Goal: Task Accomplishment & Management: Complete application form

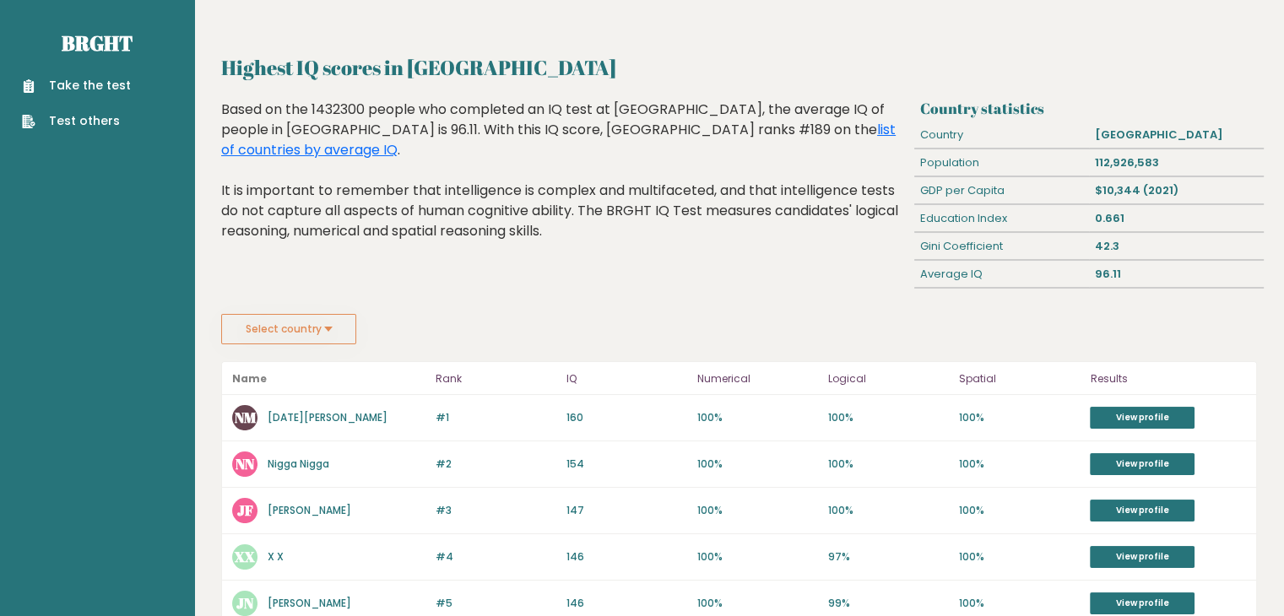
click at [91, 86] on link "Take the test" at bounding box center [76, 86] width 109 height 18
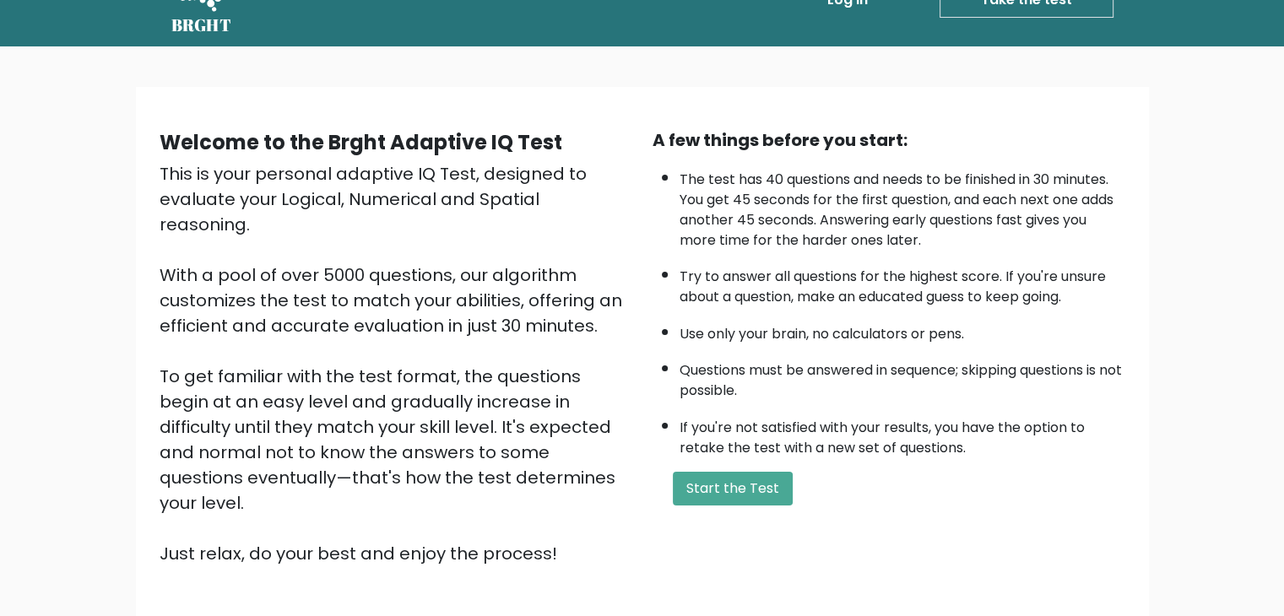
scroll to position [84, 0]
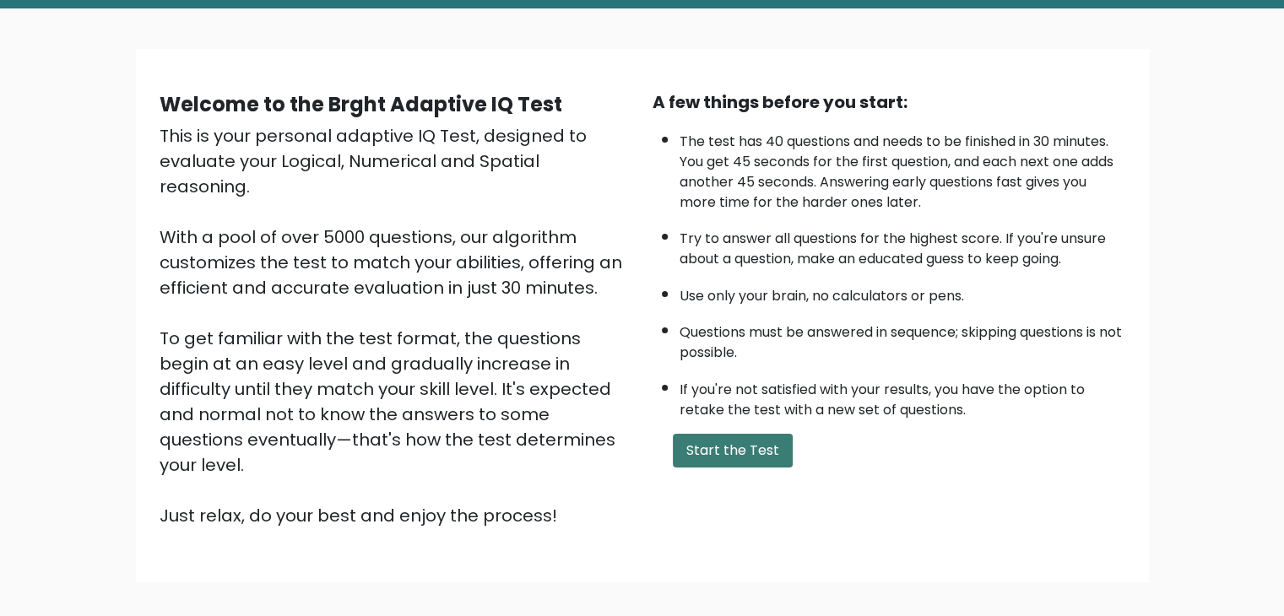
click at [740, 450] on button "Start the Test" at bounding box center [733, 451] width 120 height 34
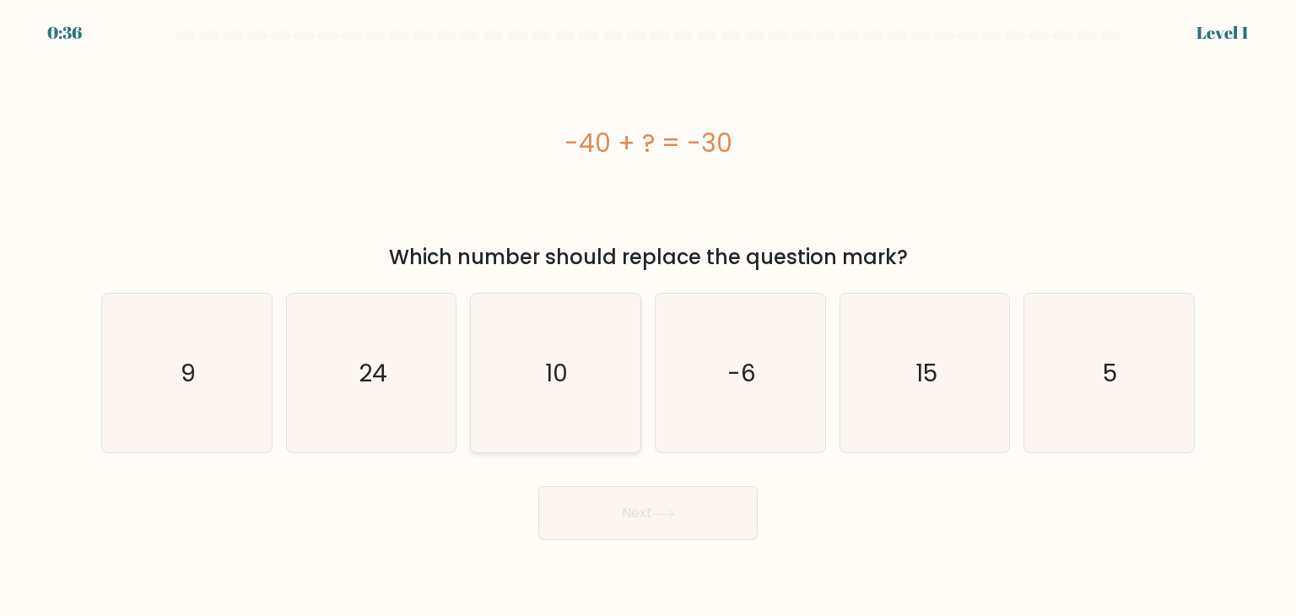
click at [583, 397] on icon "10" at bounding box center [555, 373] width 159 height 159
click at [648, 316] on input "c. 10" at bounding box center [648, 312] width 1 height 8
radio input "true"
click at [638, 514] on button "Next" at bounding box center [647, 513] width 219 height 54
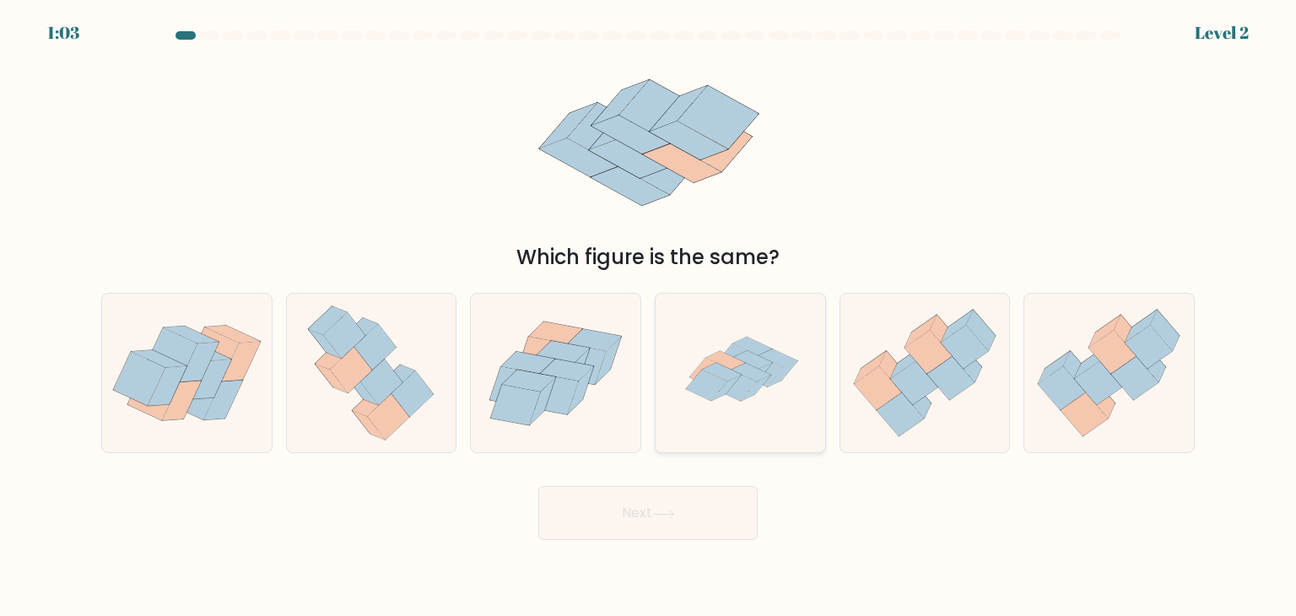
click at [772, 363] on icon at bounding box center [759, 375] width 30 height 25
click at [649, 316] on input "d." at bounding box center [648, 312] width 1 height 8
radio input "true"
click at [675, 511] on icon at bounding box center [663, 514] width 23 height 9
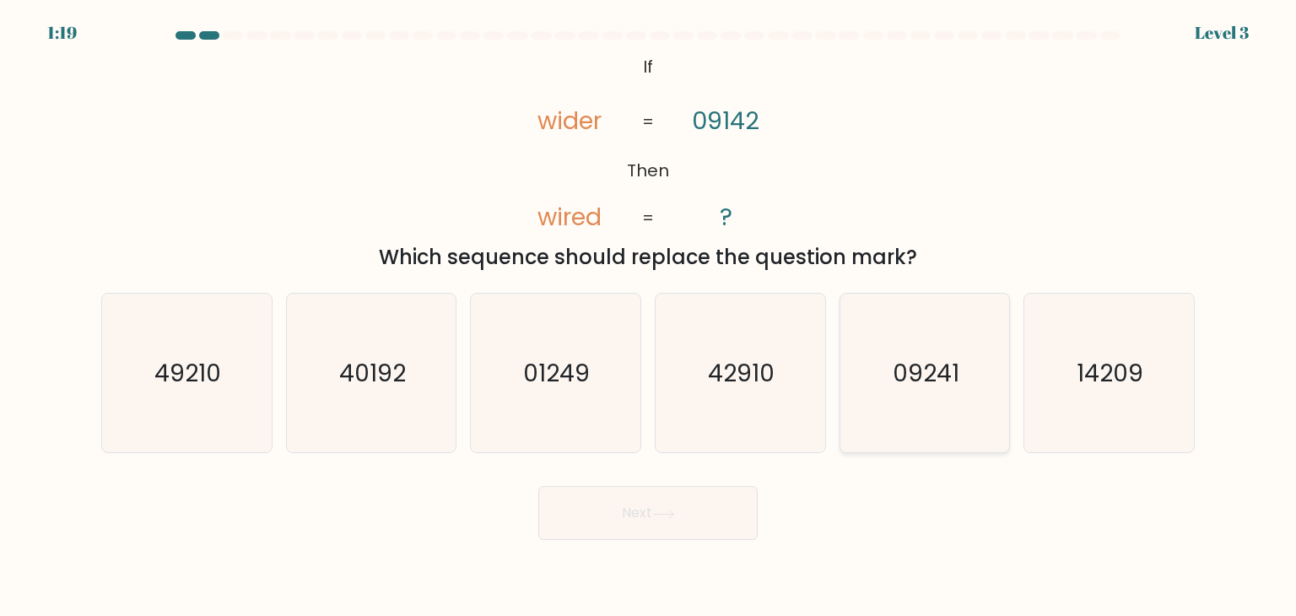
click at [933, 400] on icon "09241" at bounding box center [925, 373] width 159 height 159
click at [649, 316] on input "e. 09241" at bounding box center [648, 312] width 1 height 8
radio input "true"
click at [632, 517] on button "Next" at bounding box center [647, 513] width 219 height 54
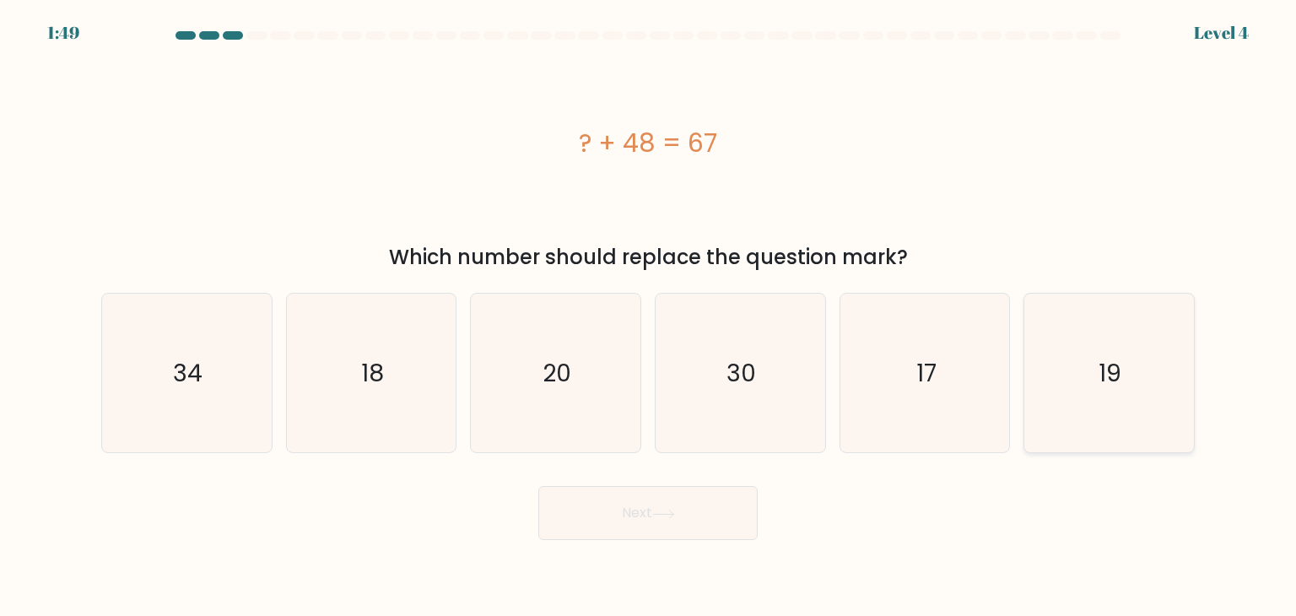
click at [1100, 402] on icon "19" at bounding box center [1109, 373] width 159 height 159
click at [649, 316] on input "f. 19" at bounding box center [648, 312] width 1 height 8
radio input "true"
click at [690, 522] on button "Next" at bounding box center [647, 513] width 219 height 54
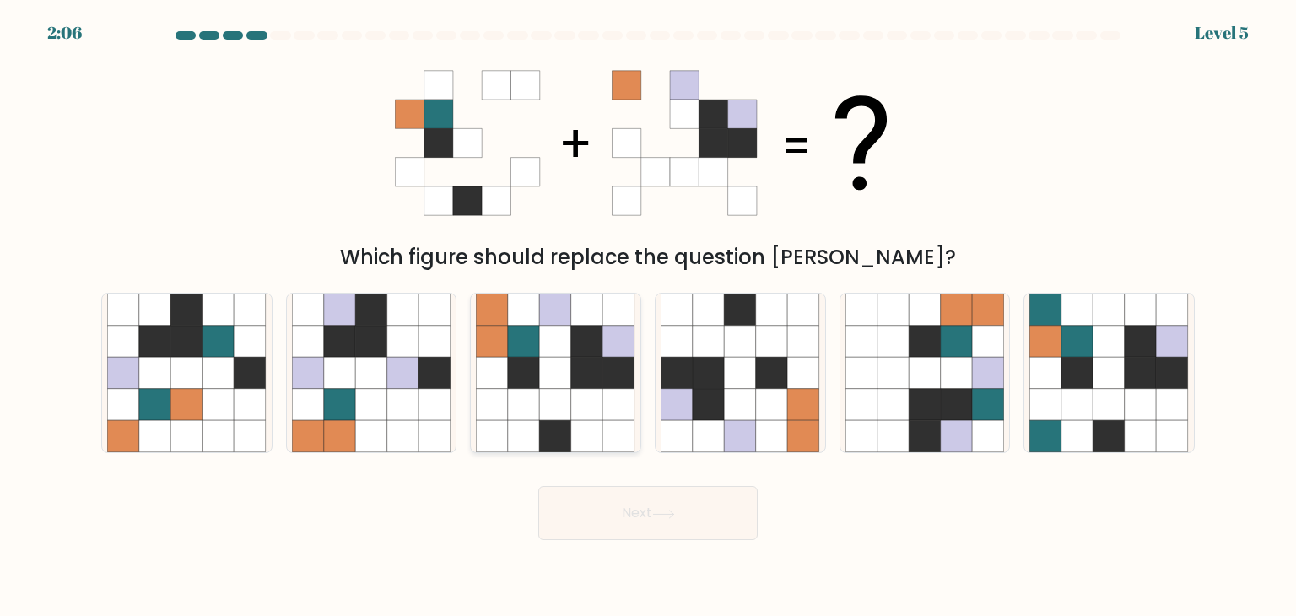
click at [517, 393] on icon at bounding box center [524, 405] width 32 height 32
click at [648, 316] on input "c." at bounding box center [648, 312] width 1 height 8
radio input "true"
click at [646, 502] on button "Next" at bounding box center [647, 513] width 219 height 54
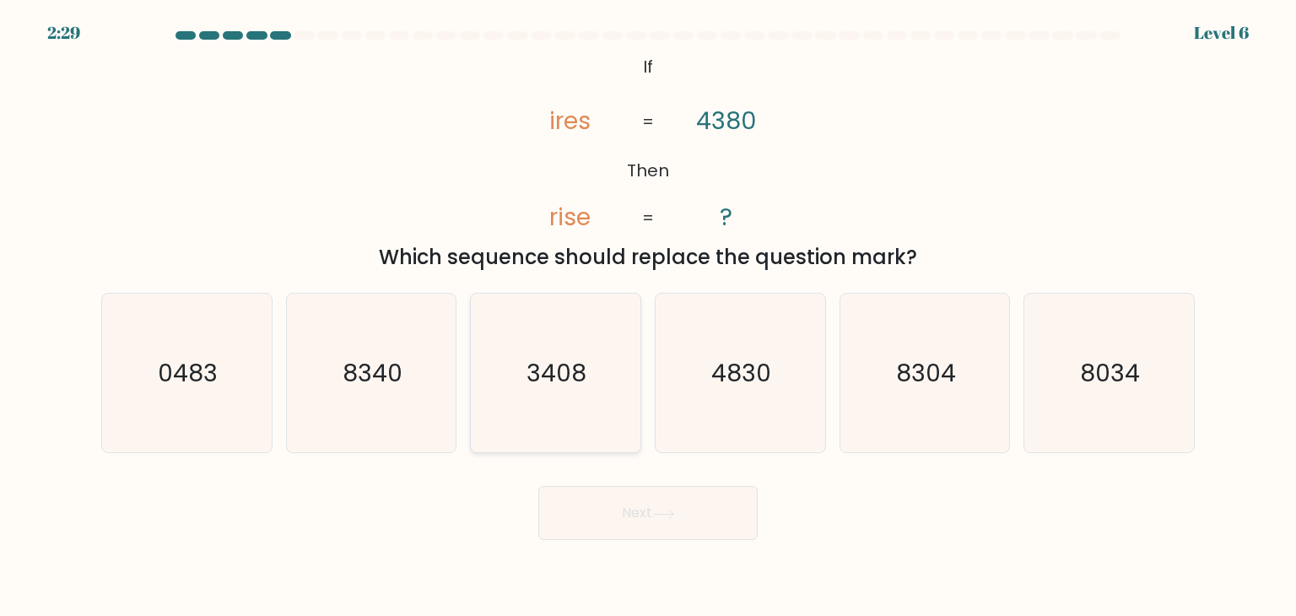
click at [569, 370] on text "3408" at bounding box center [557, 373] width 60 height 34
click at [648, 316] on input "c. 3408" at bounding box center [648, 312] width 1 height 8
radio input "true"
click at [661, 508] on button "Next" at bounding box center [647, 513] width 219 height 54
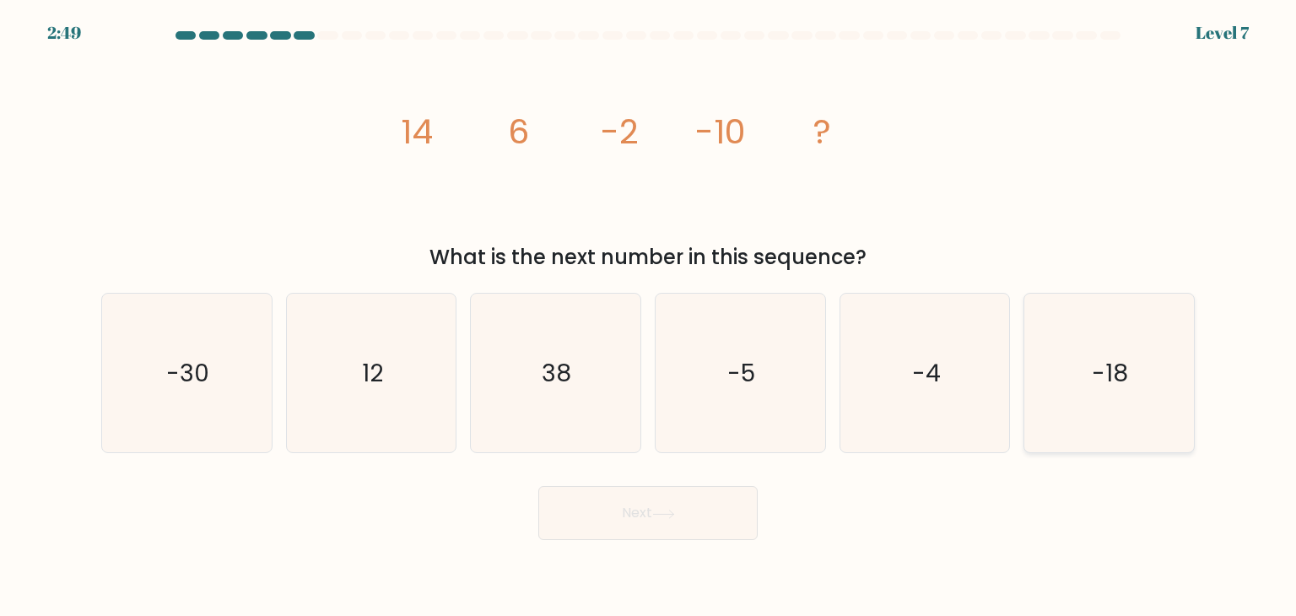
click at [1134, 416] on icon "-18" at bounding box center [1109, 373] width 159 height 159
click at [649, 316] on input "f. -18" at bounding box center [648, 312] width 1 height 8
radio input "true"
click at [653, 531] on button "Next" at bounding box center [647, 513] width 219 height 54
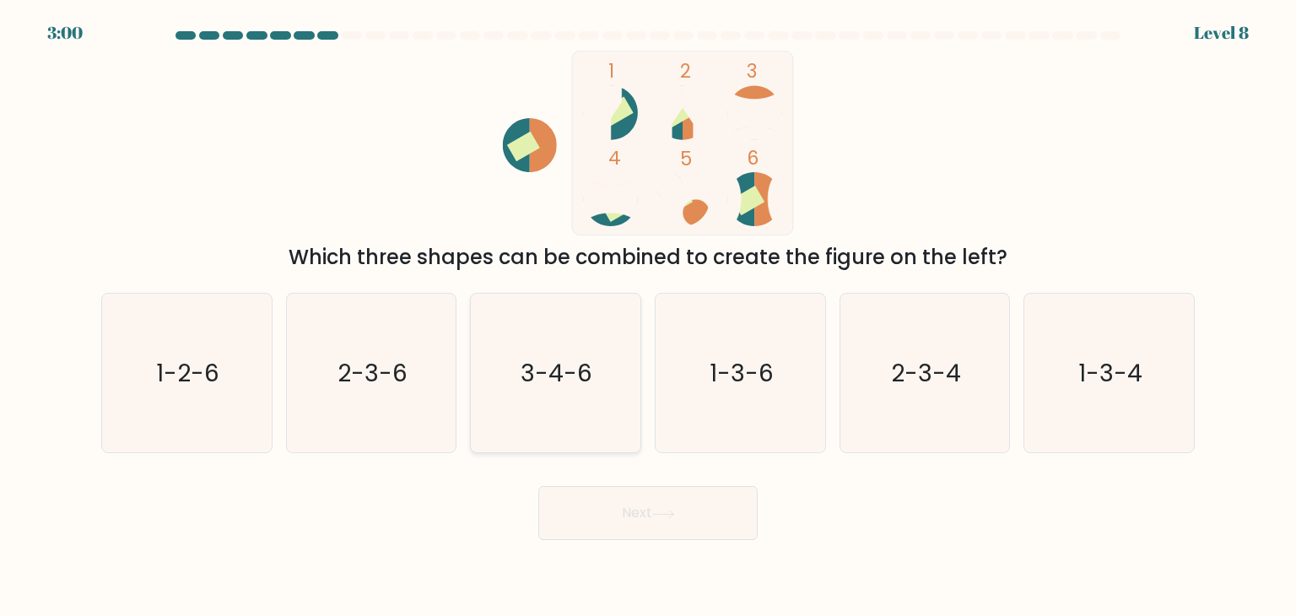
click at [580, 379] on text "3-4-6" at bounding box center [558, 373] width 72 height 34
click at [648, 316] on input "c. 3-4-6" at bounding box center [648, 312] width 1 height 8
radio input "true"
click at [648, 506] on button "Next" at bounding box center [647, 513] width 219 height 54
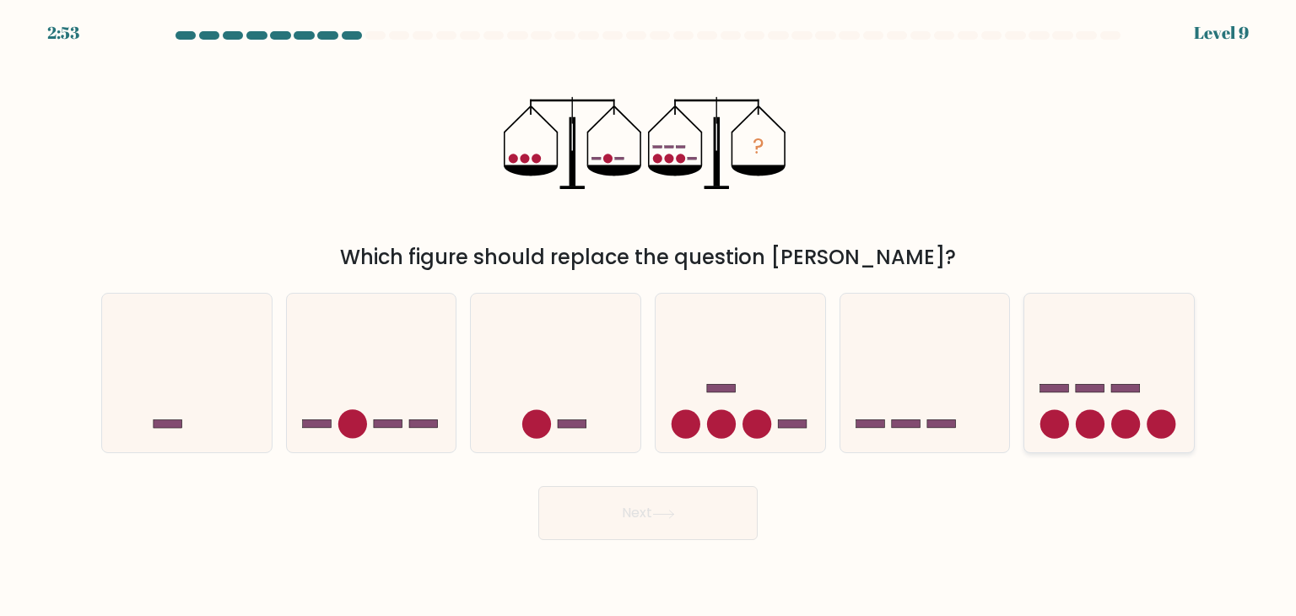
click at [1084, 418] on circle at bounding box center [1090, 424] width 29 height 29
click at [649, 316] on input "f." at bounding box center [648, 312] width 1 height 8
radio input "true"
click at [694, 527] on button "Next" at bounding box center [647, 513] width 219 height 54
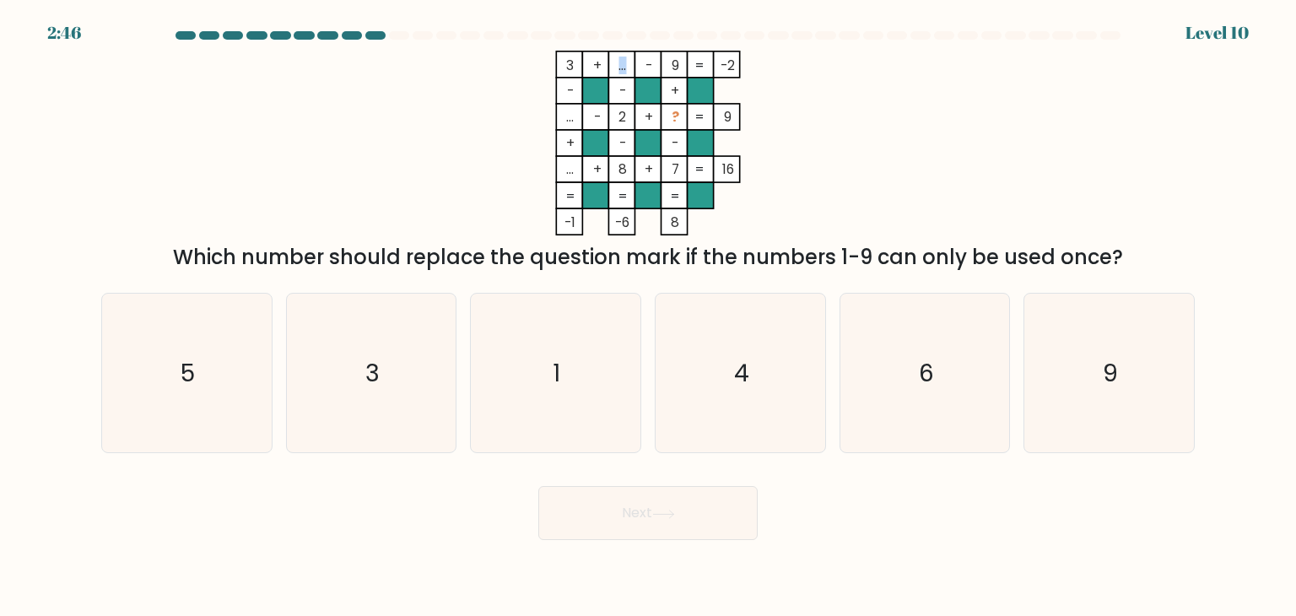
drag, startPoint x: 617, startPoint y: 68, endPoint x: 625, endPoint y: 70, distance: 8.8
click at [625, 70] on tspan "..." at bounding box center [623, 66] width 8 height 18
click at [910, 342] on icon "6" at bounding box center [925, 373] width 159 height 159
click at [649, 316] on input "e. 6" at bounding box center [648, 312] width 1 height 8
radio input "true"
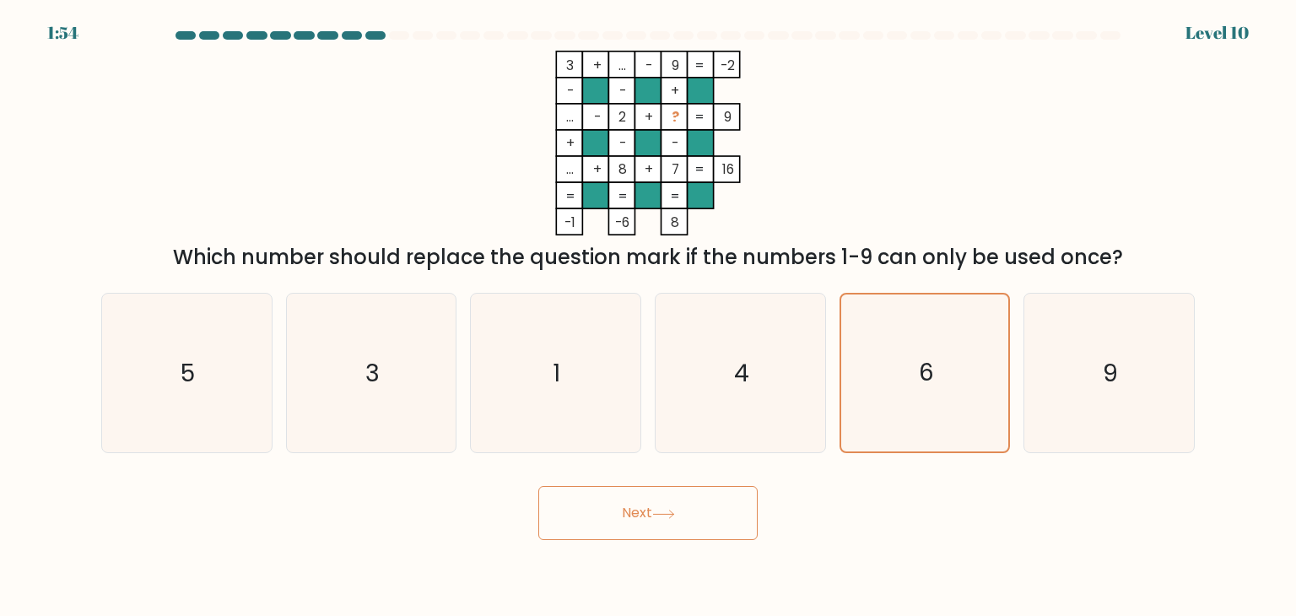
click at [671, 529] on button "Next" at bounding box center [647, 513] width 219 height 54
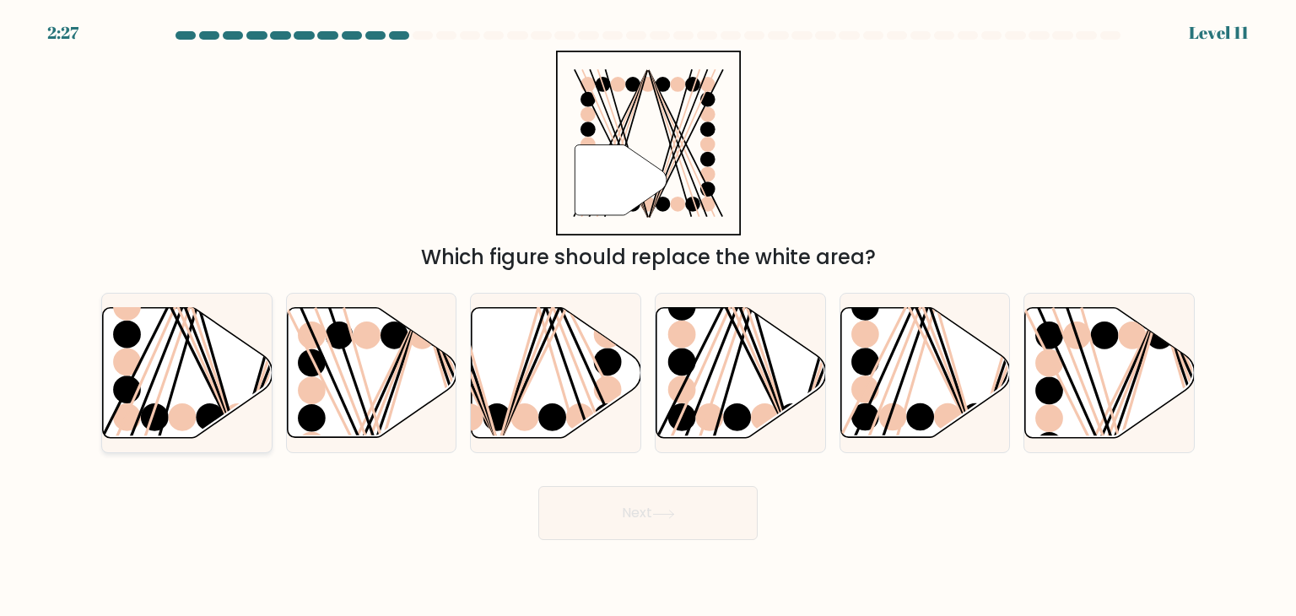
click at [175, 382] on line at bounding box center [197, 305] width 78 height 271
click at [648, 316] on input "a." at bounding box center [648, 312] width 1 height 8
radio input "true"
click at [635, 528] on button "Next" at bounding box center [647, 513] width 219 height 54
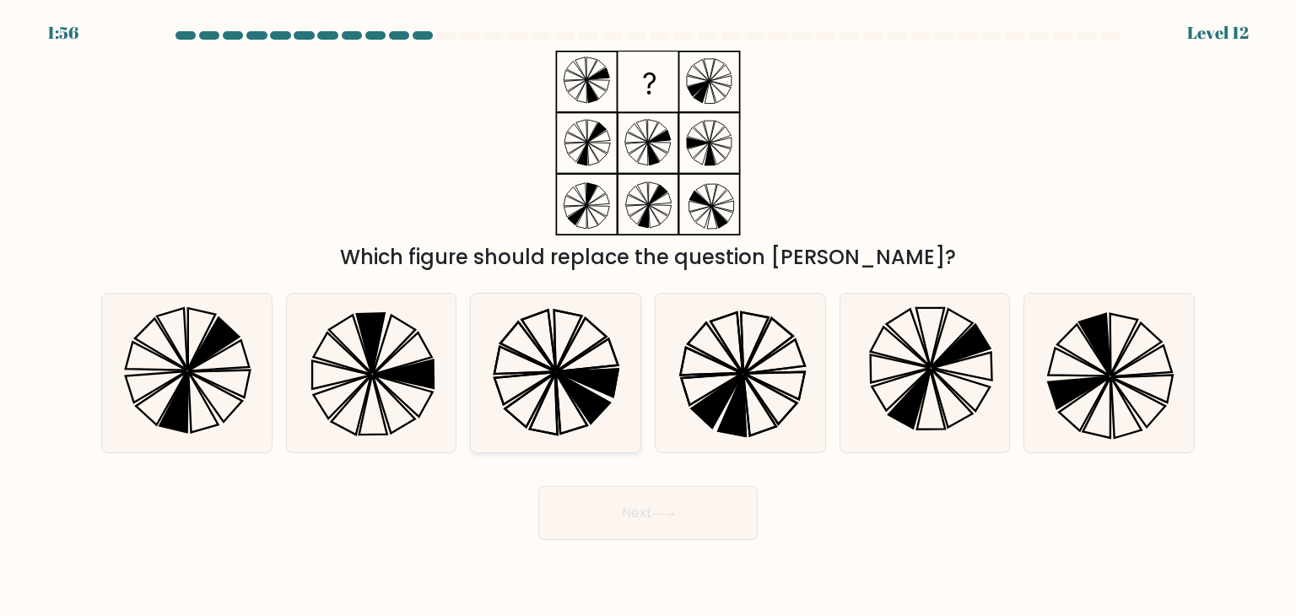
click at [579, 381] on icon at bounding box center [589, 384] width 62 height 28
click at [648, 316] on input "c." at bounding box center [648, 312] width 1 height 8
radio input "true"
click at [692, 524] on button "Next" at bounding box center [647, 513] width 219 height 54
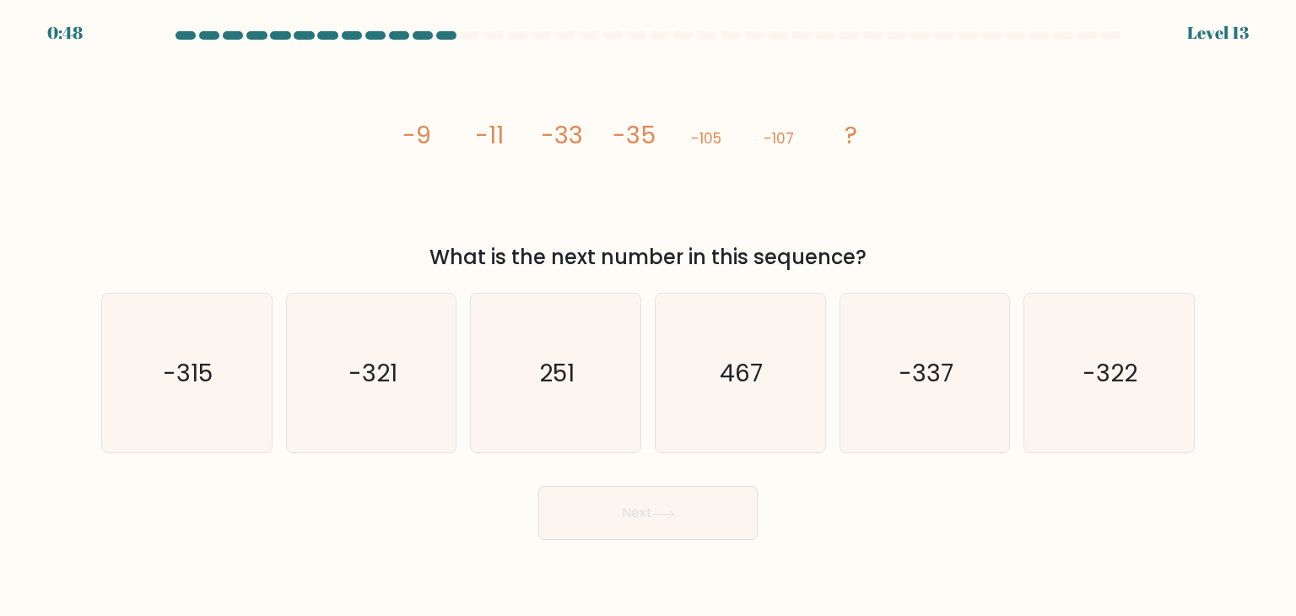
click at [795, 487] on div "Next" at bounding box center [648, 506] width 1114 height 67
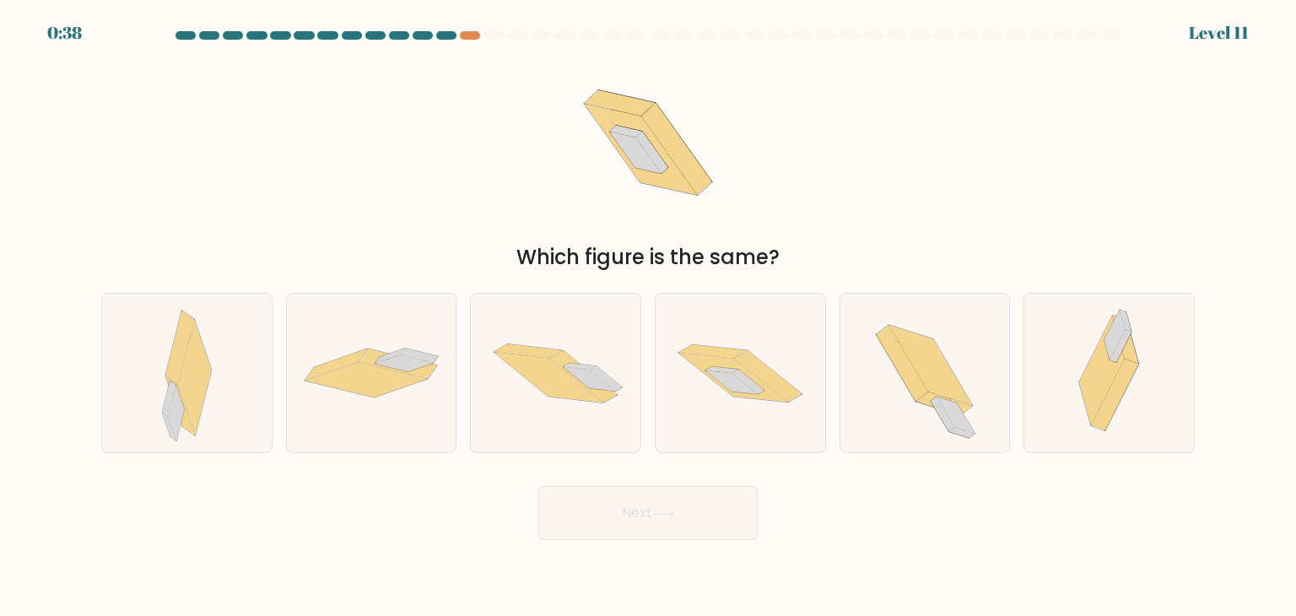
click at [334, 183] on div "Which figure is the same?" at bounding box center [648, 162] width 1114 height 222
click at [752, 392] on icon at bounding box center [732, 382] width 52 height 24
click at [649, 316] on input "d." at bounding box center [648, 312] width 1 height 8
radio input "true"
click at [695, 507] on button "Next" at bounding box center [647, 513] width 219 height 54
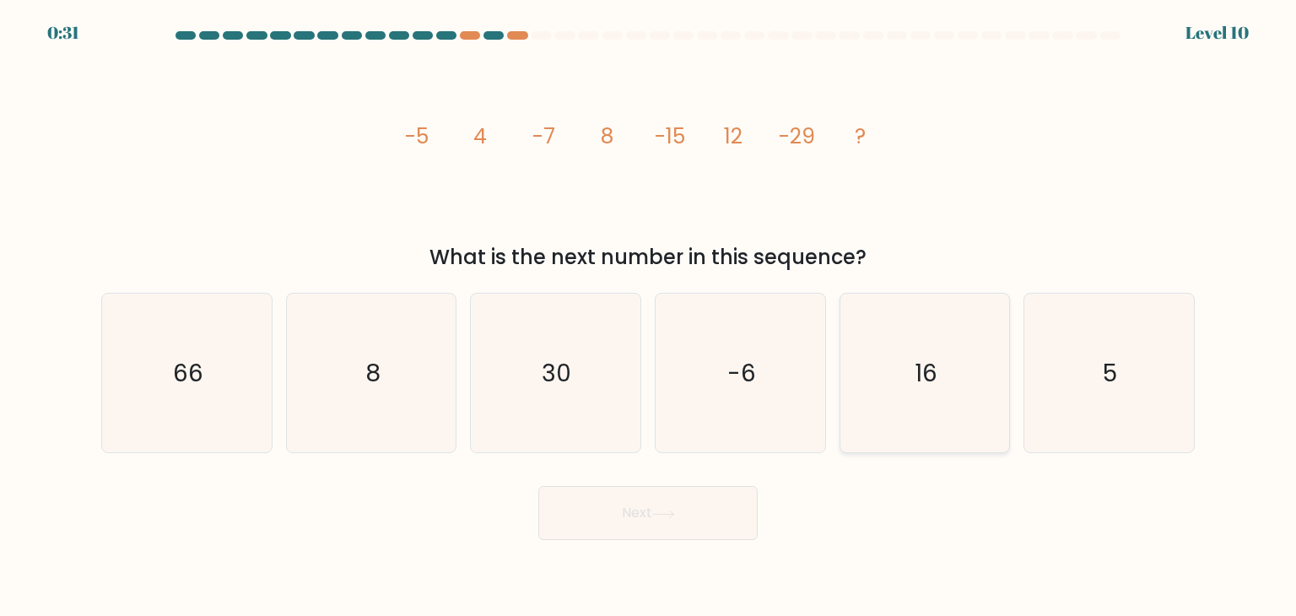
click at [976, 419] on icon "16" at bounding box center [925, 373] width 159 height 159
click at [649, 316] on input "e. 16" at bounding box center [648, 312] width 1 height 8
radio input "true"
click at [700, 517] on button "Next" at bounding box center [647, 513] width 219 height 54
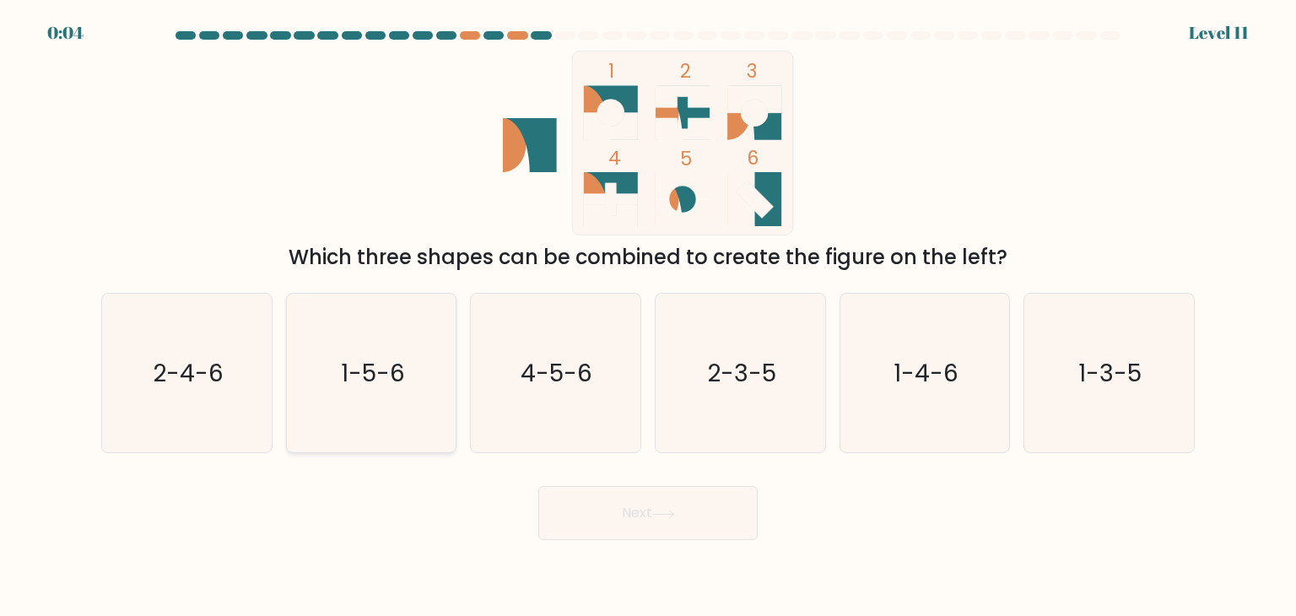
click at [408, 392] on icon "1-5-6" at bounding box center [371, 373] width 159 height 159
click at [648, 316] on input "b. 1-5-6" at bounding box center [648, 312] width 1 height 8
radio input "true"
click at [667, 532] on button "Next" at bounding box center [647, 513] width 219 height 54
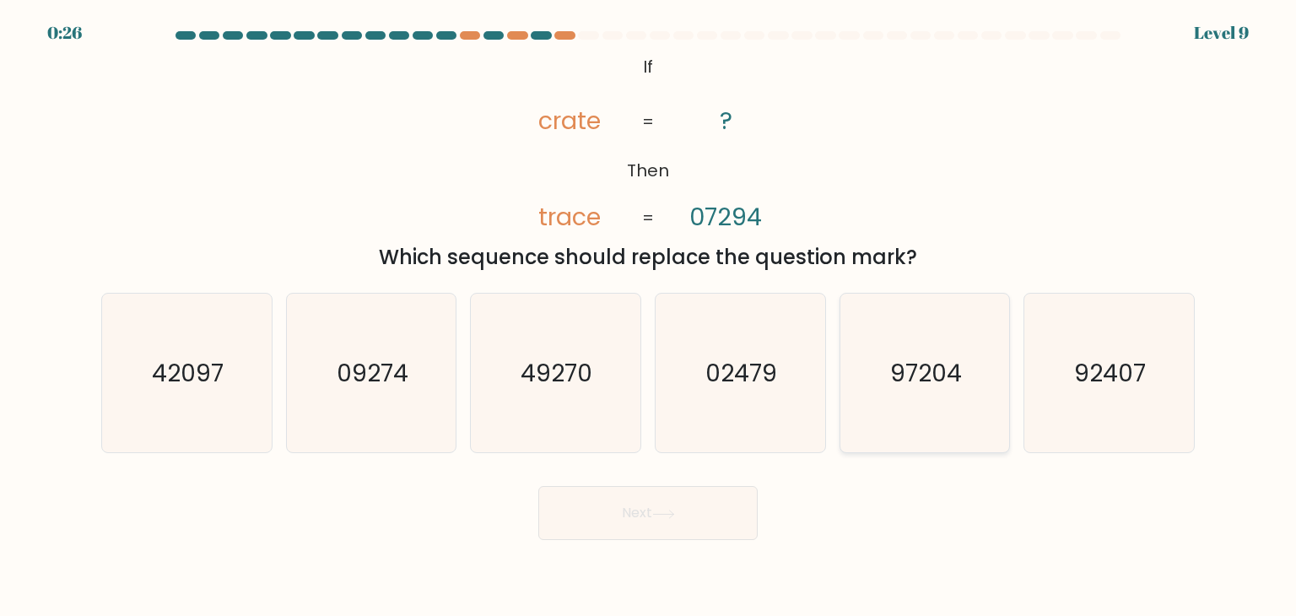
click at [918, 413] on icon "97204" at bounding box center [925, 373] width 159 height 159
click at [649, 316] on input "e. 97204" at bounding box center [648, 312] width 1 height 8
radio input "true"
click at [690, 512] on button "Next" at bounding box center [647, 513] width 219 height 54
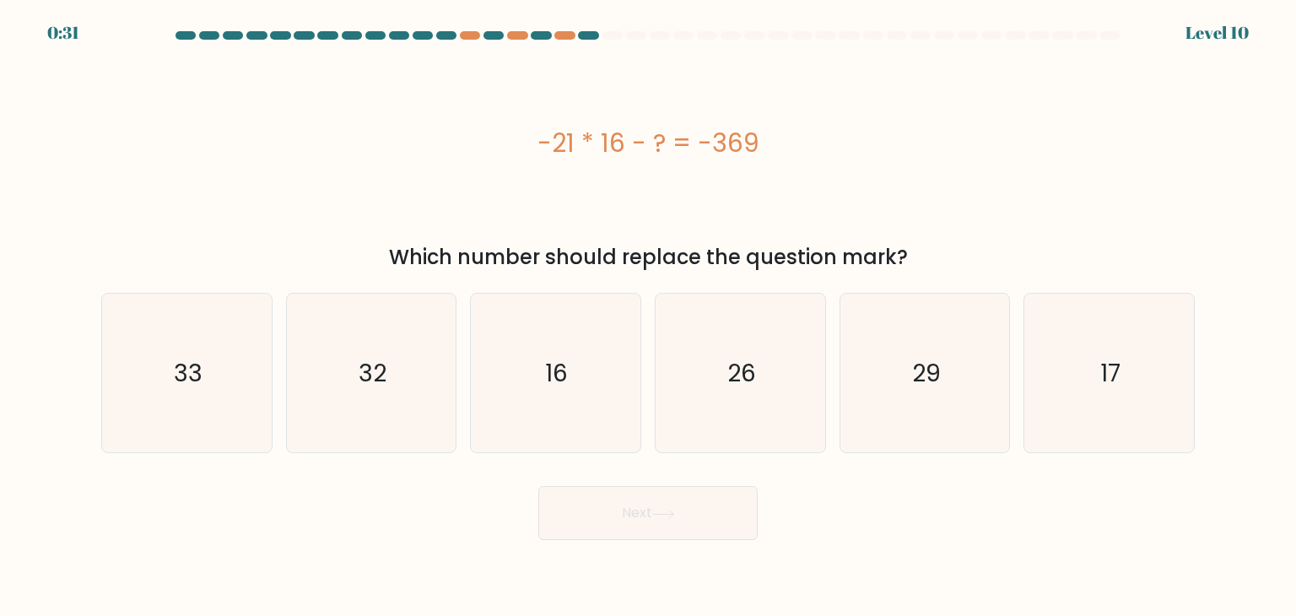
click at [849, 522] on div "Next" at bounding box center [648, 506] width 1114 height 67
click at [182, 396] on icon "33" at bounding box center [186, 373] width 159 height 159
click at [648, 316] on input "a. 33" at bounding box center [648, 312] width 1 height 8
radio input "true"
click at [619, 517] on button "Next" at bounding box center [647, 513] width 219 height 54
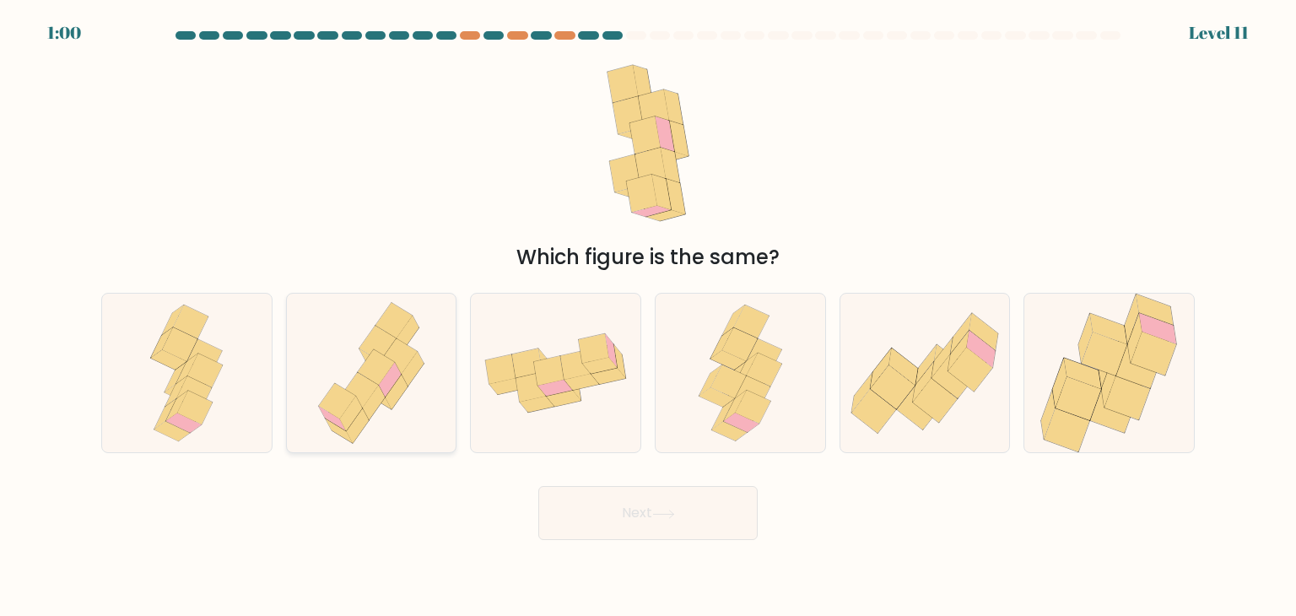
click at [395, 397] on icon at bounding box center [397, 392] width 23 height 35
click at [648, 316] on input "b." at bounding box center [648, 312] width 1 height 8
radio input "true"
click at [697, 518] on button "Next" at bounding box center [647, 513] width 219 height 54
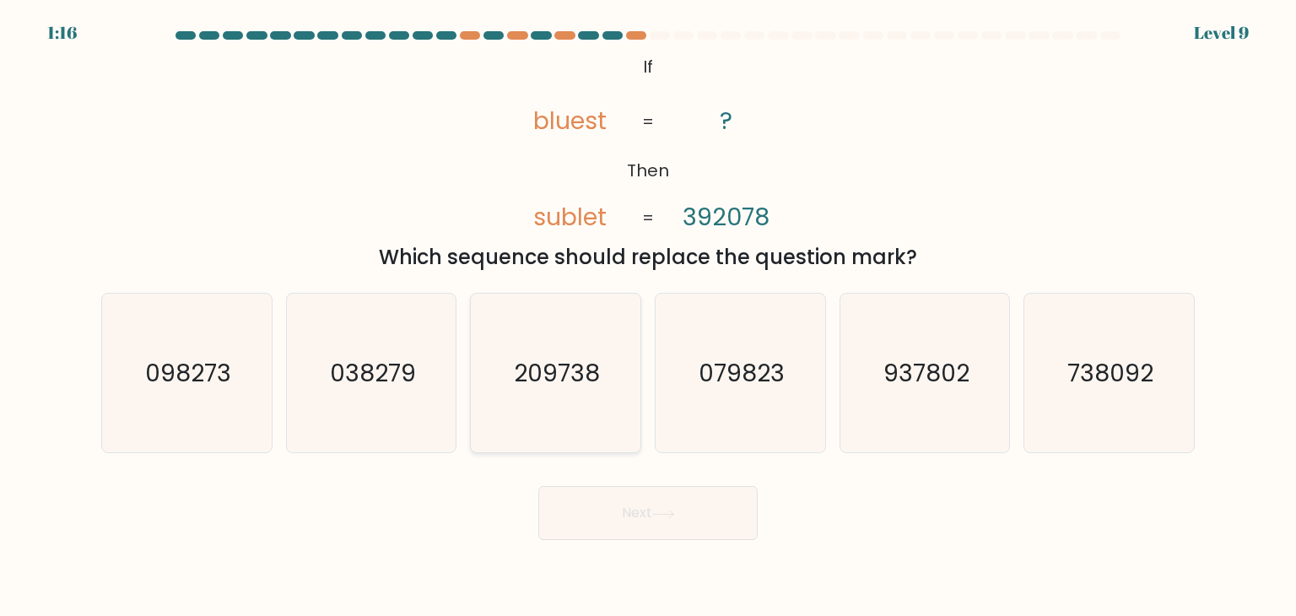
click at [537, 398] on icon "209738" at bounding box center [555, 373] width 159 height 159
click at [648, 316] on input "c. 209738" at bounding box center [648, 312] width 1 height 8
radio input "true"
click at [671, 526] on button "Next" at bounding box center [647, 513] width 219 height 54
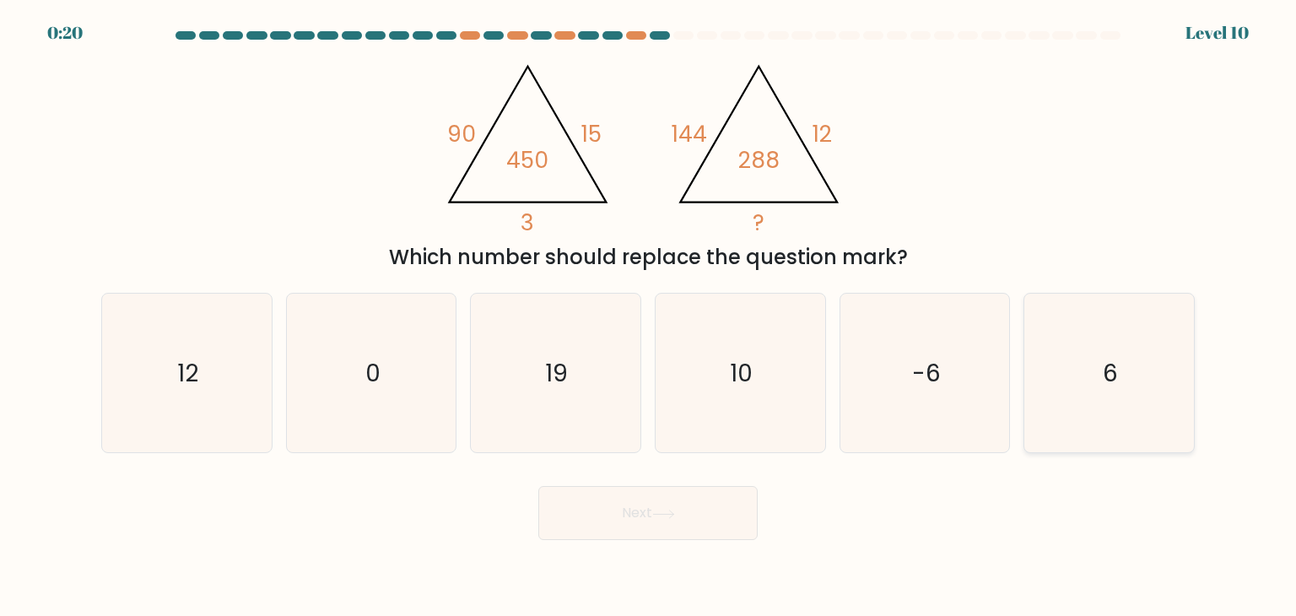
click at [1082, 389] on icon "6" at bounding box center [1109, 373] width 159 height 159
click at [649, 316] on input "f. 6" at bounding box center [648, 312] width 1 height 8
radio input "true"
click at [700, 511] on button "Next" at bounding box center [647, 513] width 219 height 54
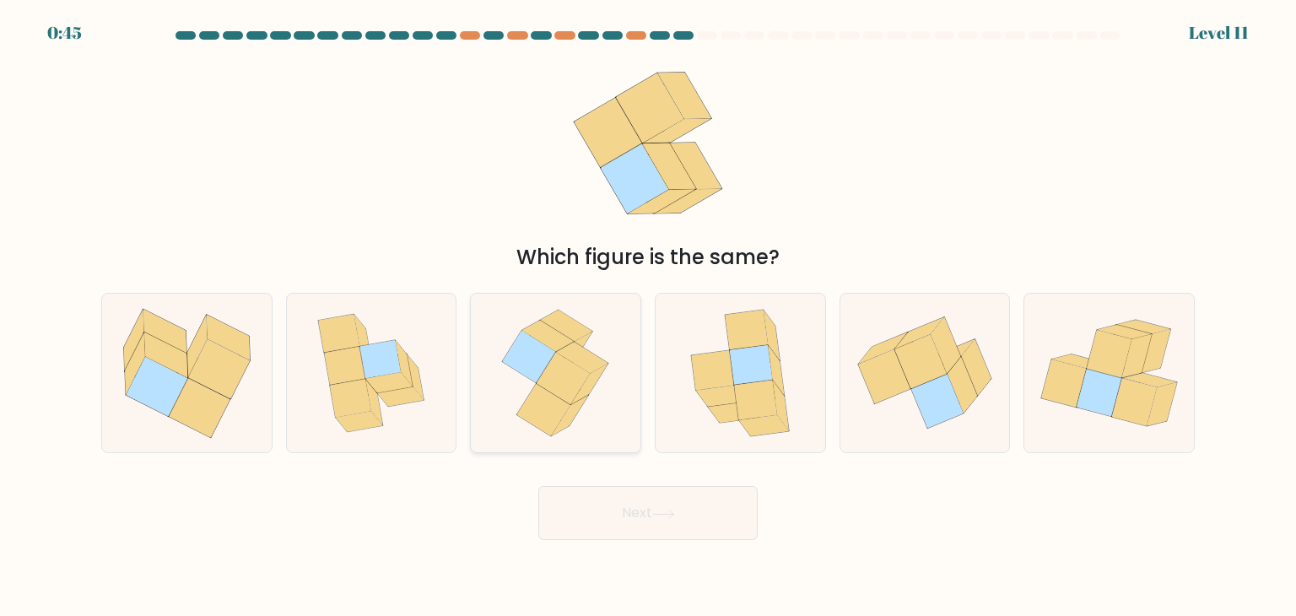
click at [581, 370] on icon at bounding box center [563, 379] width 53 height 52
click at [648, 316] on input "c." at bounding box center [648, 312] width 1 height 8
radio input "true"
click at [668, 507] on button "Next" at bounding box center [647, 513] width 219 height 54
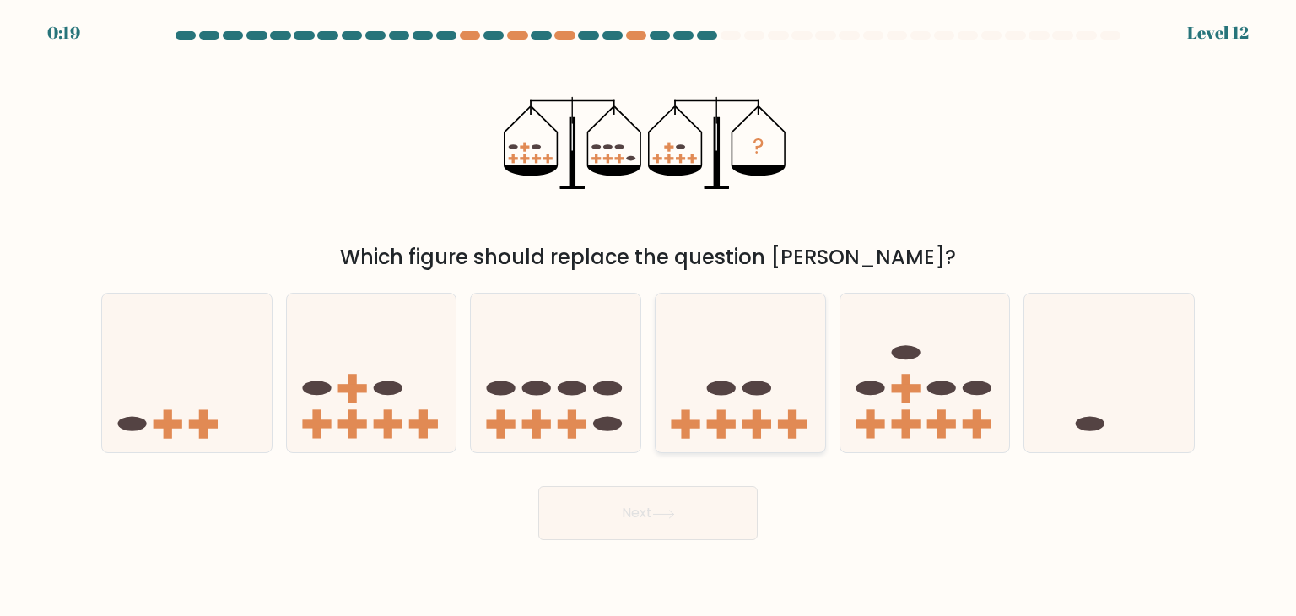
click at [747, 433] on icon at bounding box center [741, 373] width 170 height 140
click at [649, 316] on input "d." at bounding box center [648, 312] width 1 height 8
radio input "true"
click at [701, 519] on button "Next" at bounding box center [647, 513] width 219 height 54
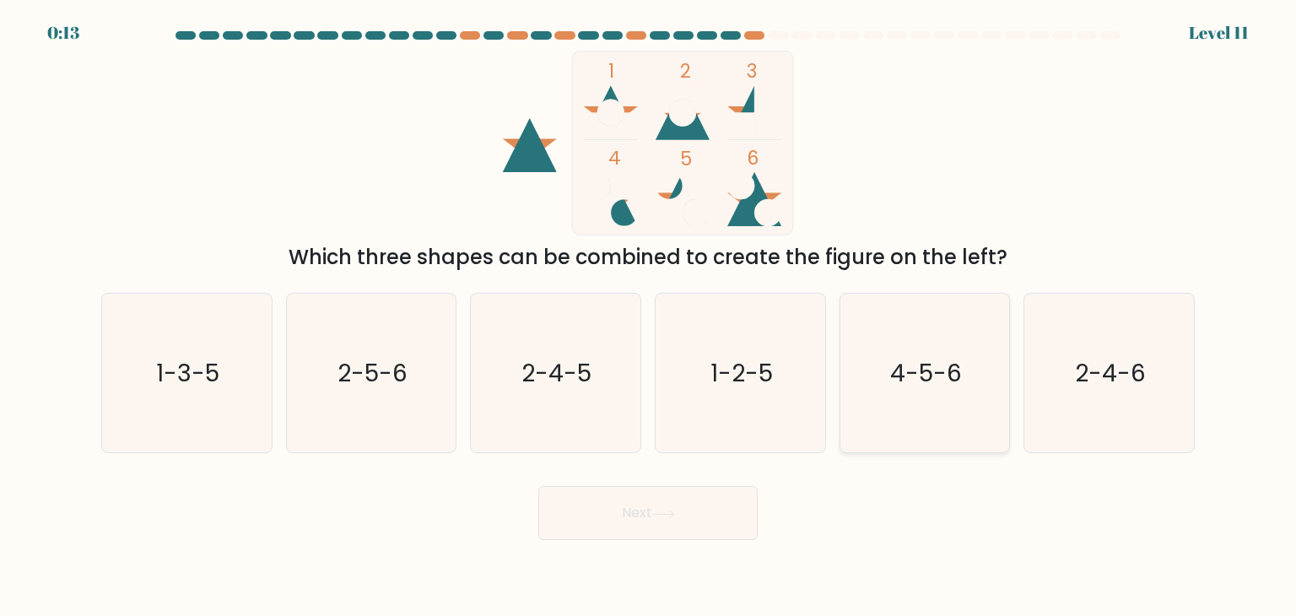
click at [933, 400] on icon "4-5-6" at bounding box center [925, 373] width 159 height 159
click at [649, 316] on input "e. 4-5-6" at bounding box center [648, 312] width 1 height 8
radio input "true"
click at [719, 518] on button "Next" at bounding box center [647, 513] width 219 height 54
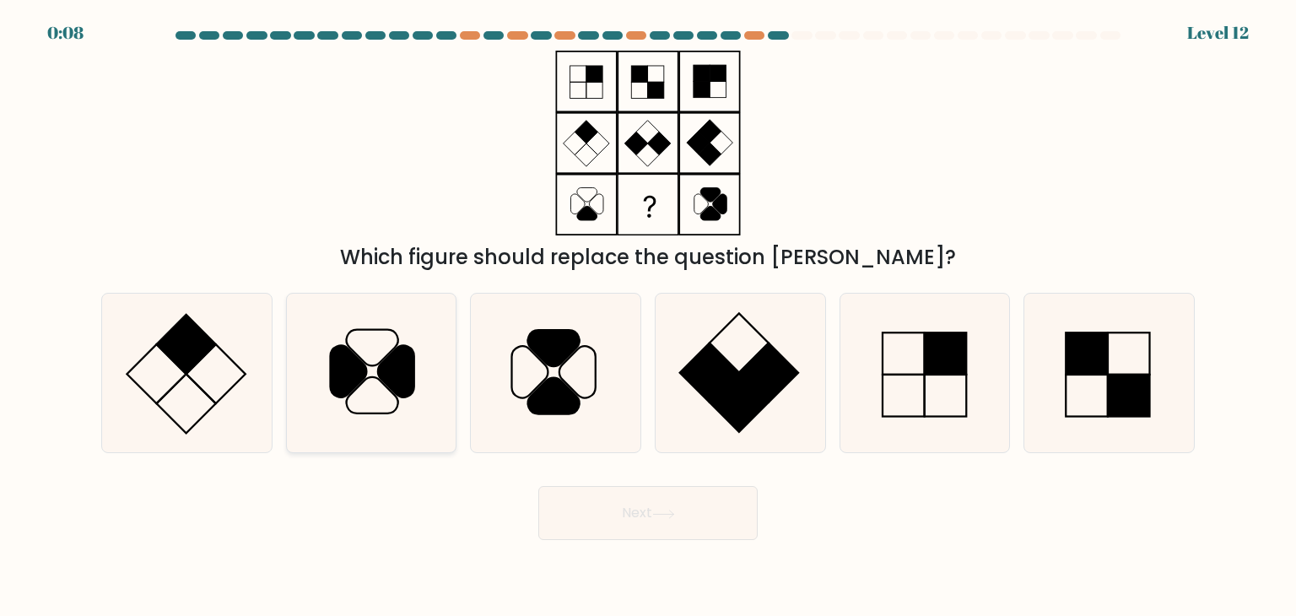
click at [397, 426] on icon at bounding box center [371, 373] width 159 height 159
click at [648, 316] on input "b." at bounding box center [648, 312] width 1 height 8
radio input "true"
click at [672, 504] on button "Next" at bounding box center [647, 513] width 219 height 54
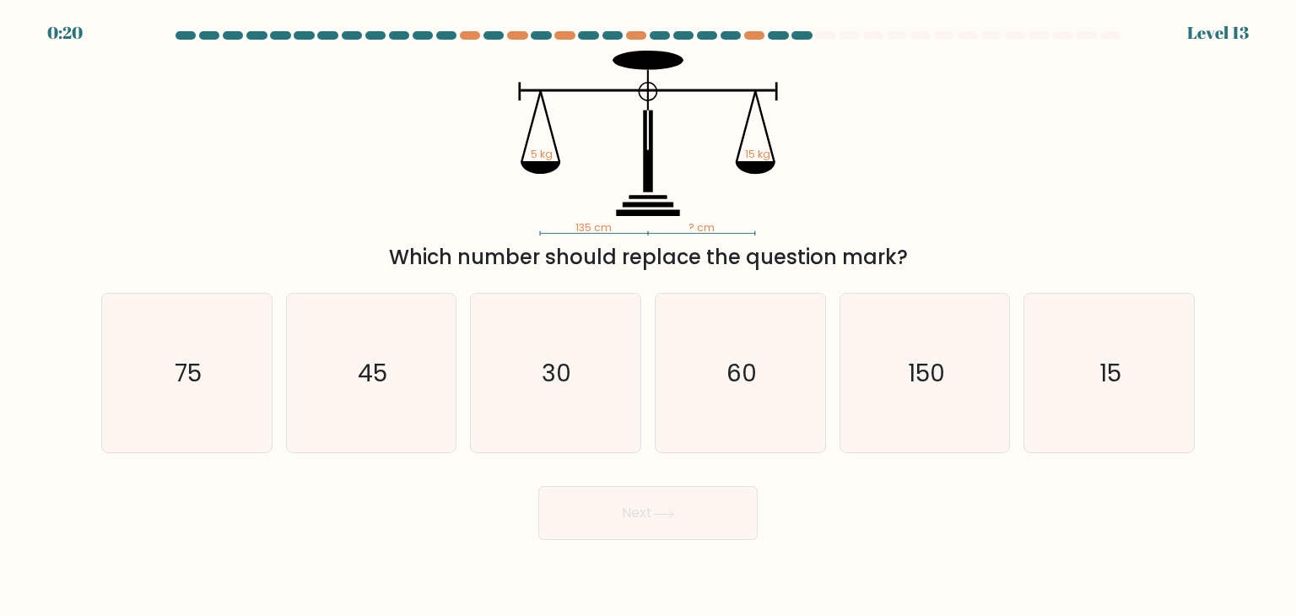
click at [930, 519] on div "Next" at bounding box center [648, 506] width 1114 height 67
click at [302, 386] on icon "45" at bounding box center [371, 373] width 159 height 159
click at [648, 316] on input "b. 45" at bounding box center [648, 312] width 1 height 8
radio input "true"
click at [617, 506] on button "Next" at bounding box center [647, 513] width 219 height 54
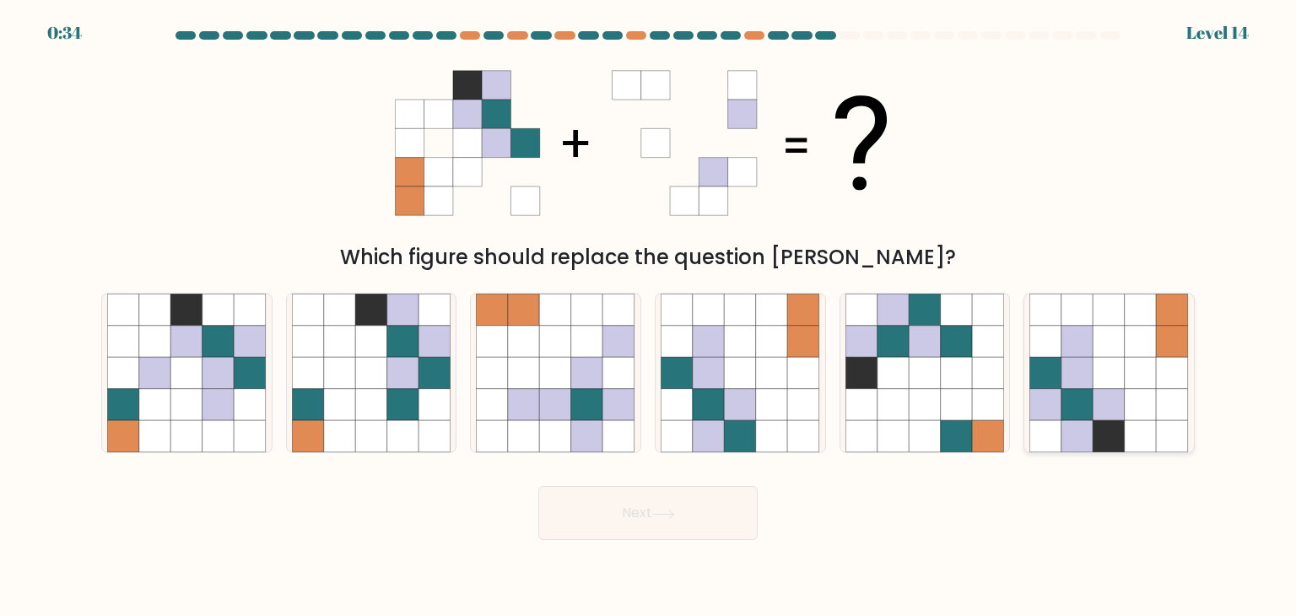
click at [1122, 396] on icon at bounding box center [1110, 405] width 32 height 32
click at [649, 316] on input "f." at bounding box center [648, 312] width 1 height 8
radio input "true"
click at [692, 521] on button "Next" at bounding box center [647, 513] width 219 height 54
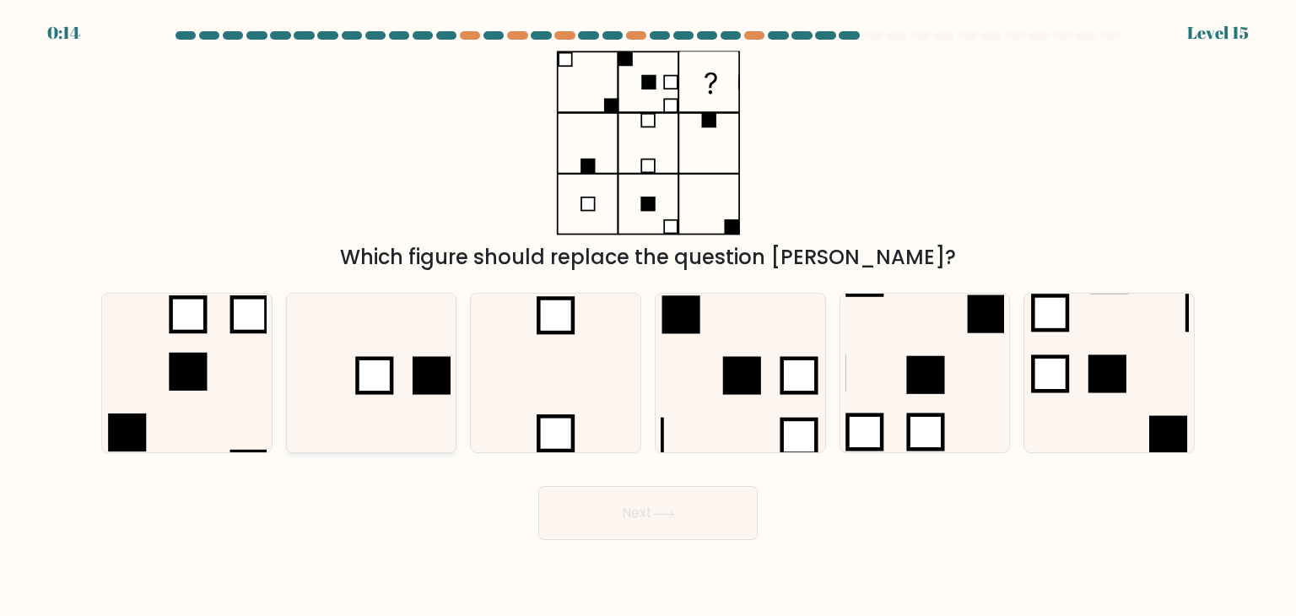
click at [391, 382] on rect at bounding box center [374, 376] width 35 height 35
click at [648, 316] on input "b." at bounding box center [648, 312] width 1 height 8
radio input "true"
click at [665, 514] on icon at bounding box center [663, 514] width 20 height 8
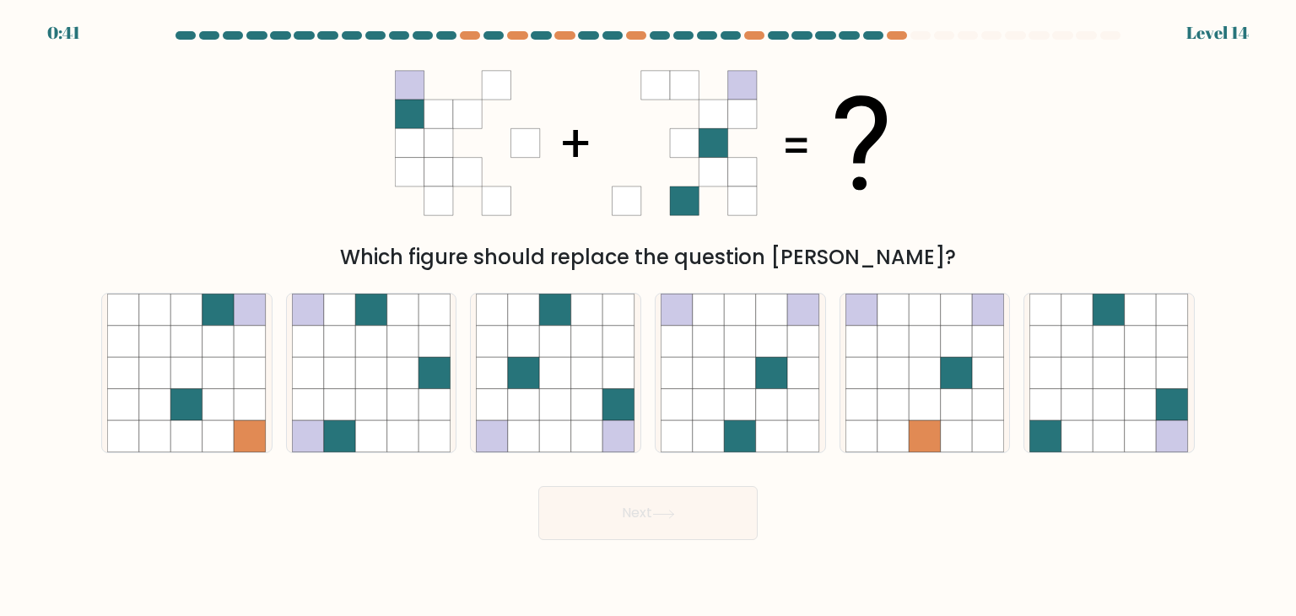
click at [923, 561] on body "0:41 Level 14" at bounding box center [648, 308] width 1296 height 616
click at [763, 430] on icon at bounding box center [772, 437] width 32 height 32
click at [649, 316] on input "d." at bounding box center [648, 312] width 1 height 8
radio input "true"
click at [568, 419] on icon at bounding box center [556, 405] width 32 height 32
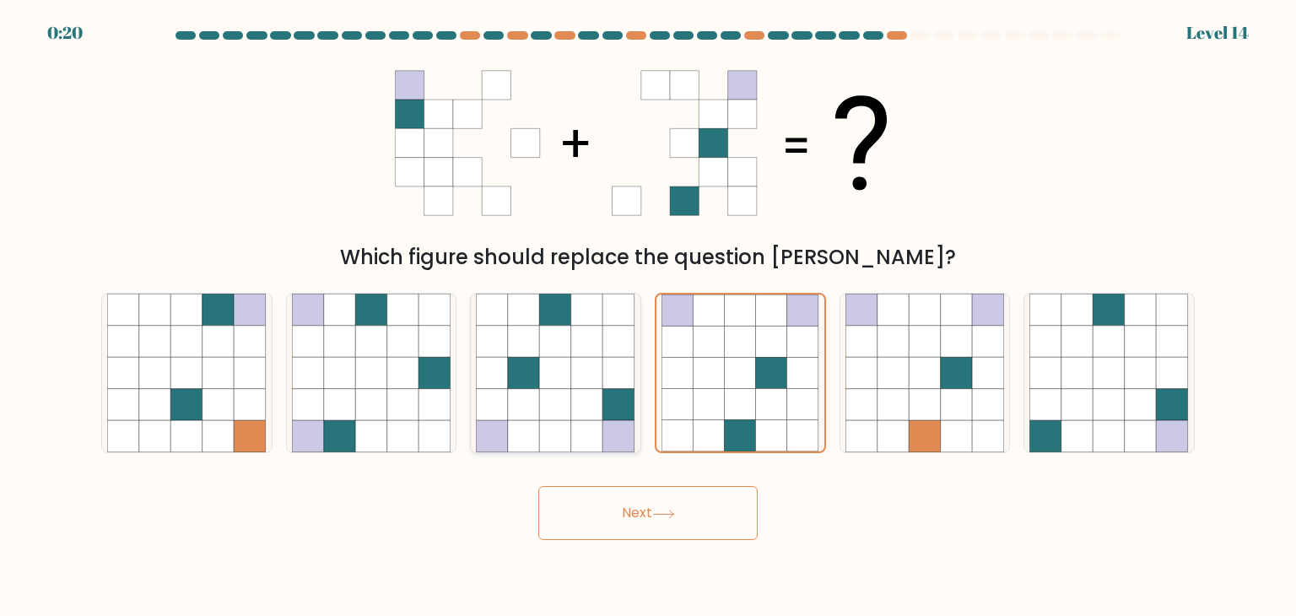
click at [648, 316] on input "c." at bounding box center [648, 312] width 1 height 8
radio input "true"
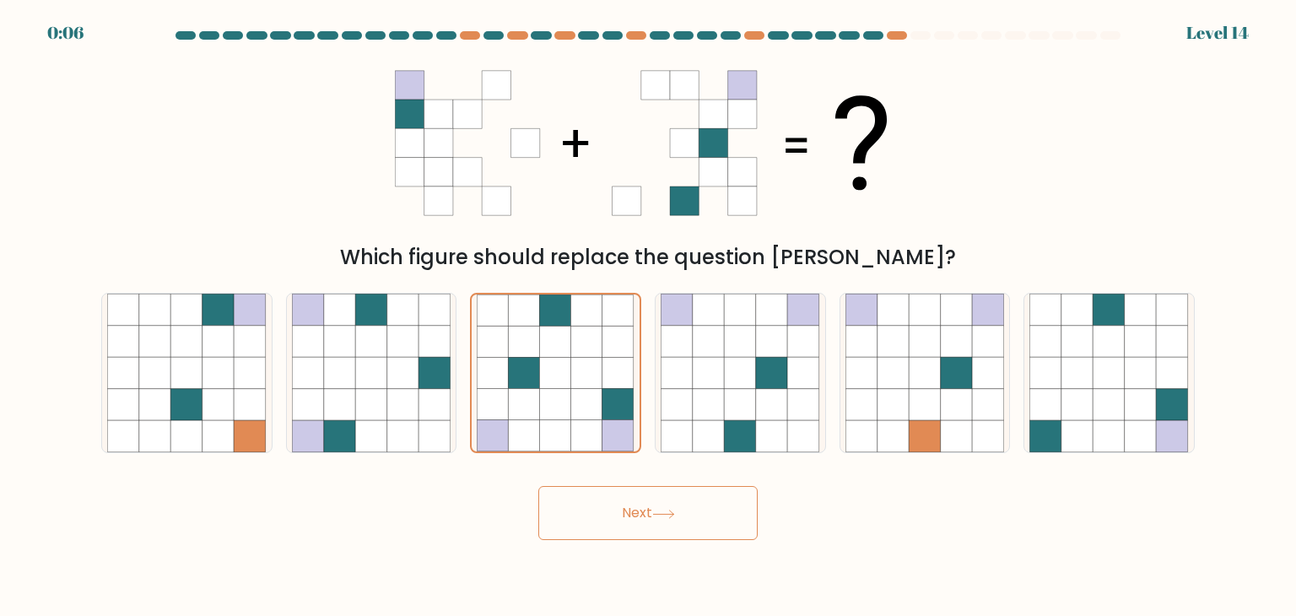
click at [647, 514] on button "Next" at bounding box center [647, 513] width 219 height 54
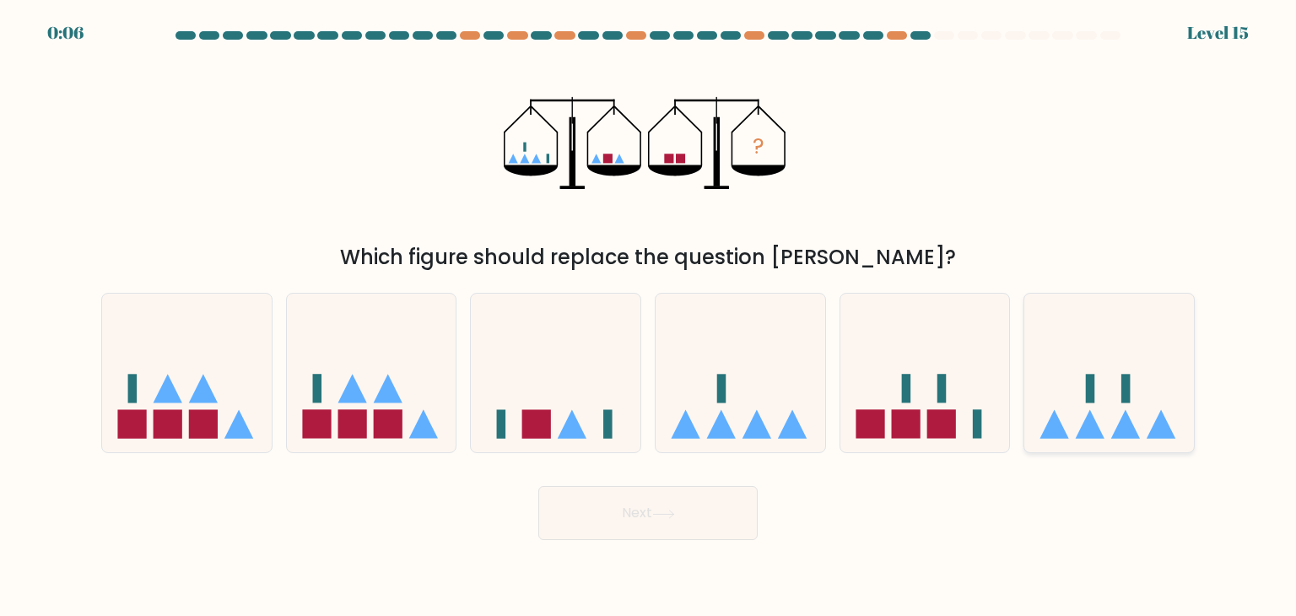
click at [1114, 400] on icon at bounding box center [1110, 373] width 170 height 140
click at [649, 316] on input "f." at bounding box center [648, 312] width 1 height 8
radio input "true"
click at [691, 527] on button "Next" at bounding box center [647, 513] width 219 height 54
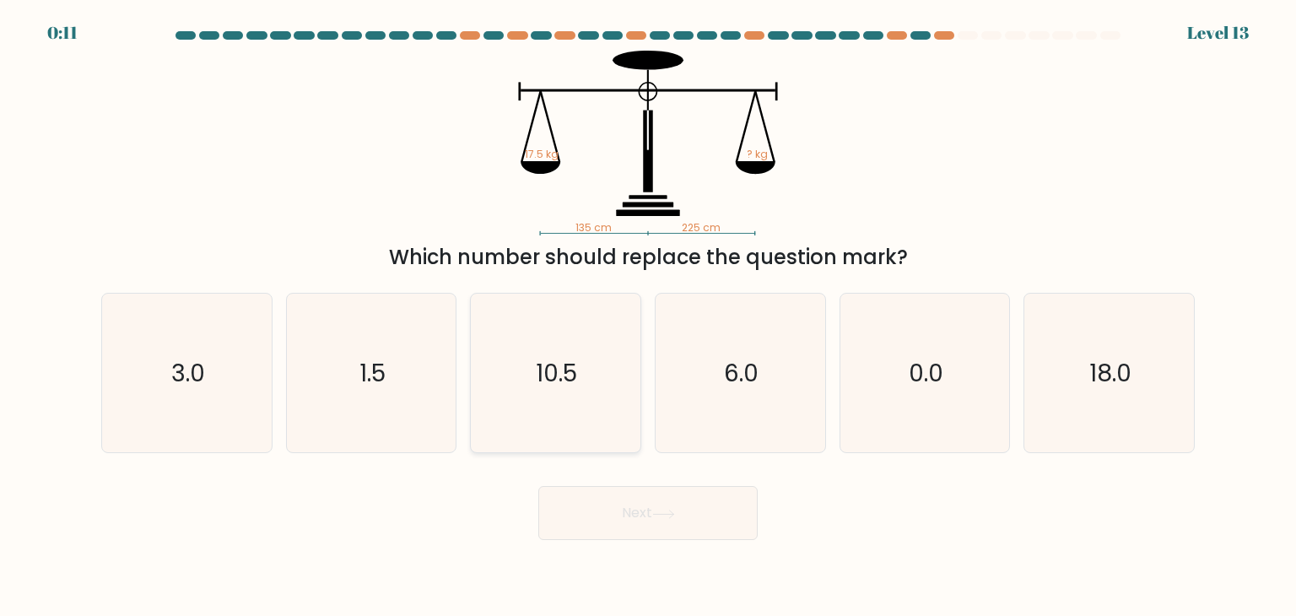
click at [564, 377] on text "10.5" at bounding box center [557, 373] width 41 height 34
click at [648, 316] on input "c. 10.5" at bounding box center [648, 312] width 1 height 8
radio input "true"
click at [655, 522] on button "Next" at bounding box center [647, 513] width 219 height 54
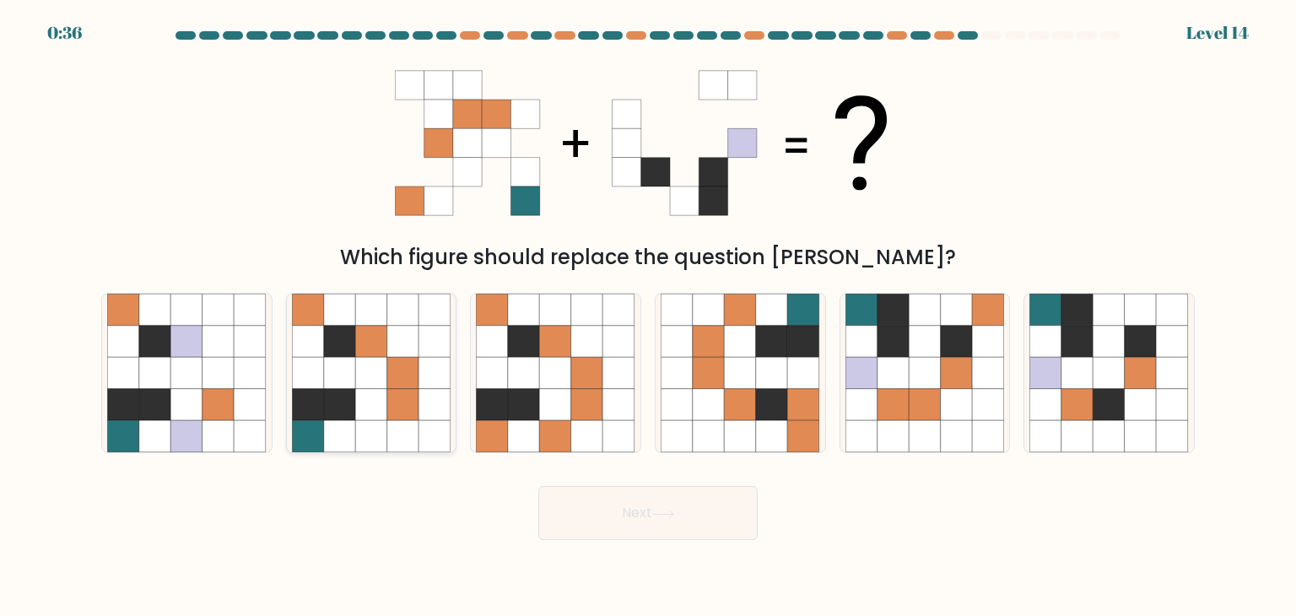
click at [359, 349] on icon at bounding box center [371, 342] width 32 height 32
click at [648, 316] on input "b." at bounding box center [648, 312] width 1 height 8
radio input "true"
click at [625, 510] on button "Next" at bounding box center [647, 513] width 219 height 54
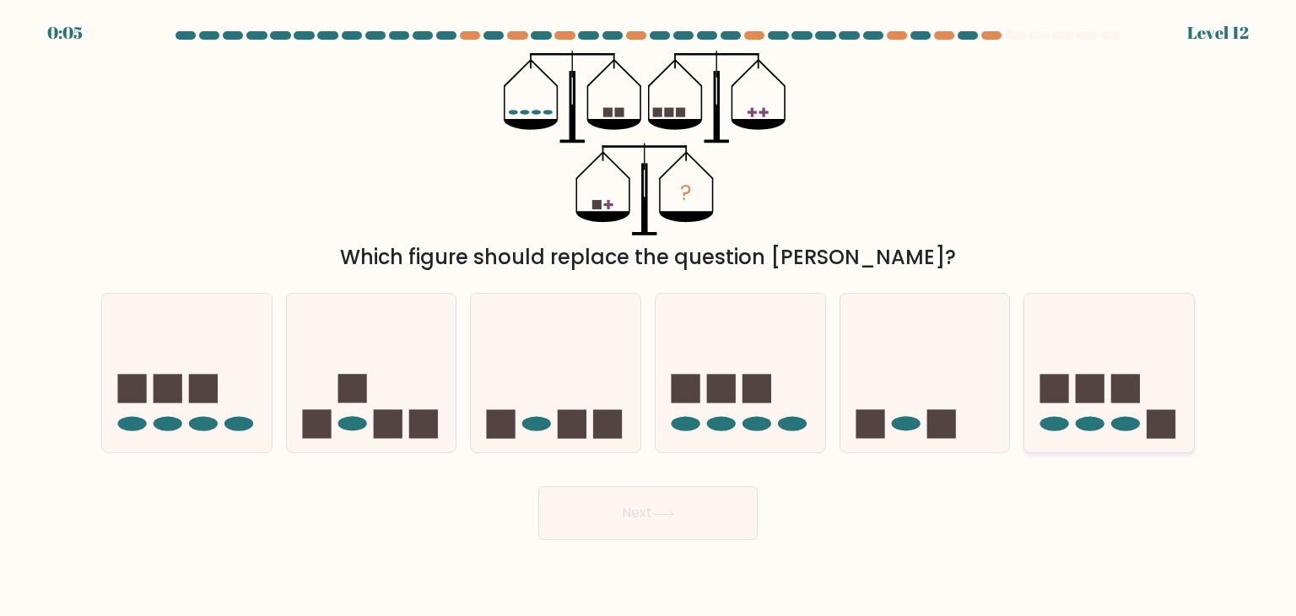
click at [1069, 417] on icon at bounding box center [1110, 373] width 170 height 140
click at [649, 316] on input "f." at bounding box center [648, 312] width 1 height 8
radio input "true"
click at [692, 517] on button "Next" at bounding box center [647, 513] width 219 height 54
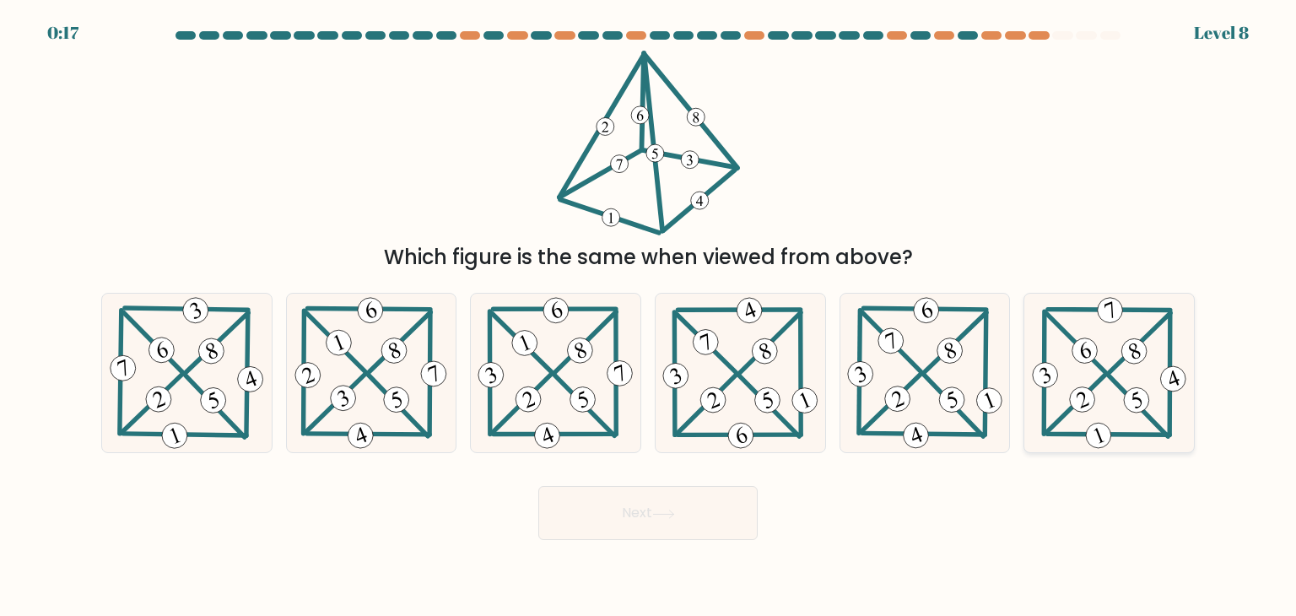
drag, startPoint x: 1115, startPoint y: 382, endPoint x: 1104, endPoint y: 391, distance: 13.8
click at [1115, 382] on 204 at bounding box center [1138, 406] width 59 height 61
click at [649, 316] on input "f." at bounding box center [648, 312] width 1 height 8
radio input "true"
click at [699, 520] on button "Next" at bounding box center [647, 513] width 219 height 54
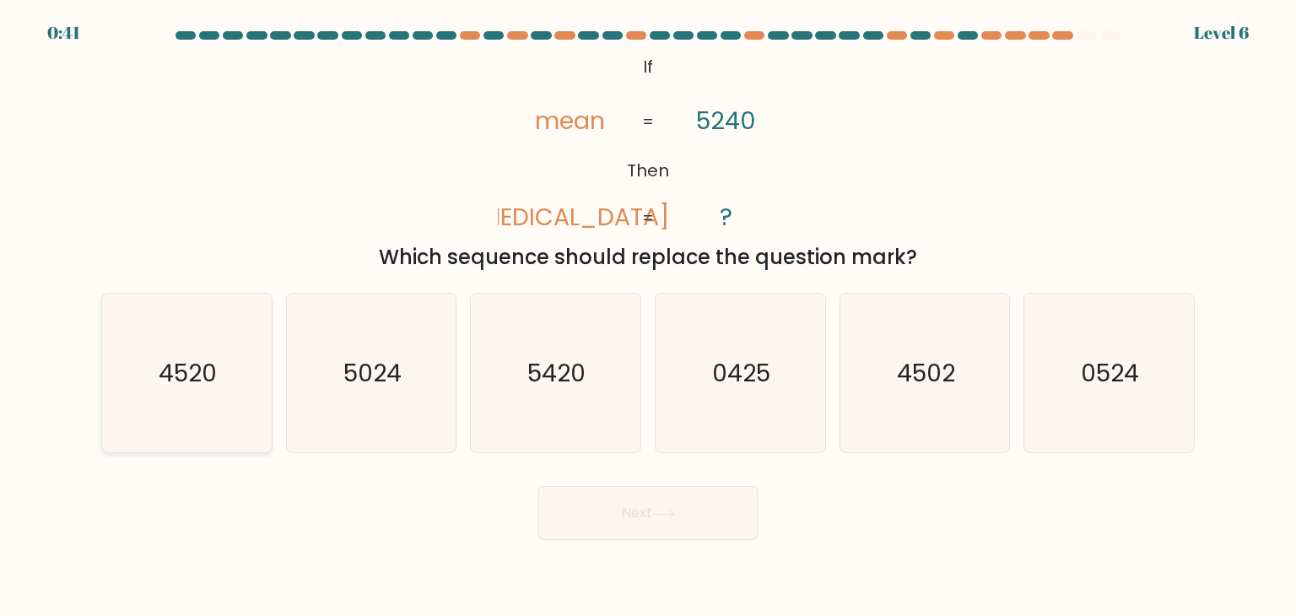
click at [192, 386] on text "4520" at bounding box center [189, 373] width 58 height 34
click at [648, 316] on input "a. 4520" at bounding box center [648, 312] width 1 height 8
radio input "true"
click at [629, 526] on button "Next" at bounding box center [647, 513] width 219 height 54
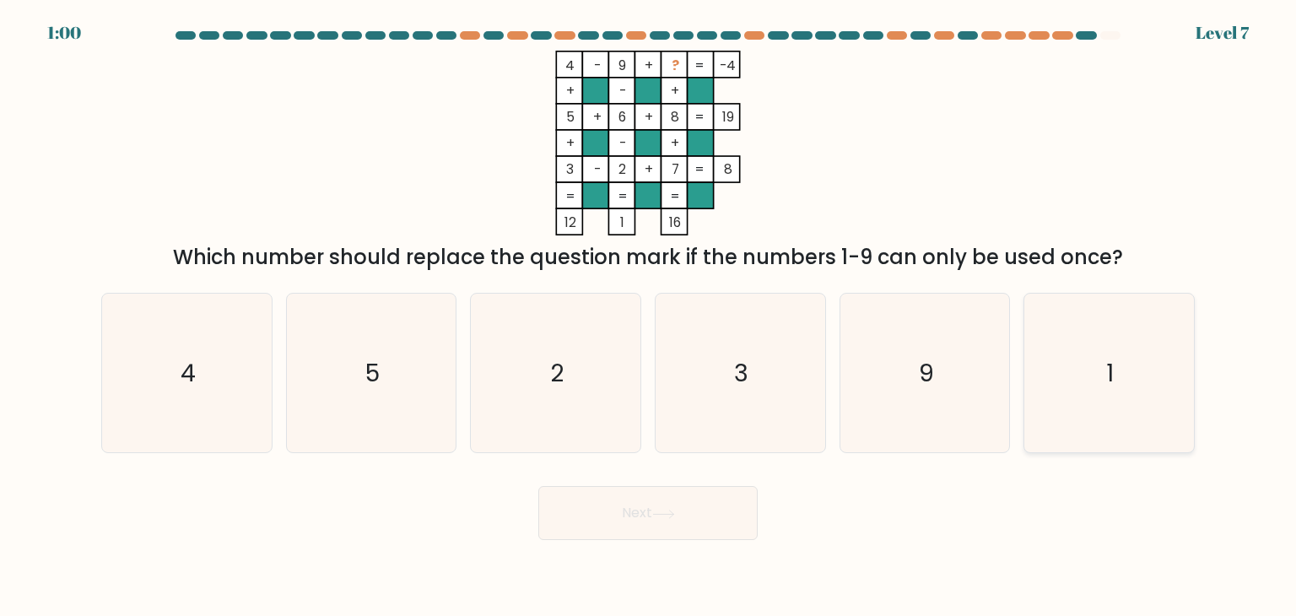
click at [1114, 381] on text "1" at bounding box center [1111, 373] width 8 height 34
click at [649, 316] on input "f. 1" at bounding box center [648, 312] width 1 height 8
radio input "true"
click at [672, 517] on icon at bounding box center [663, 514] width 23 height 9
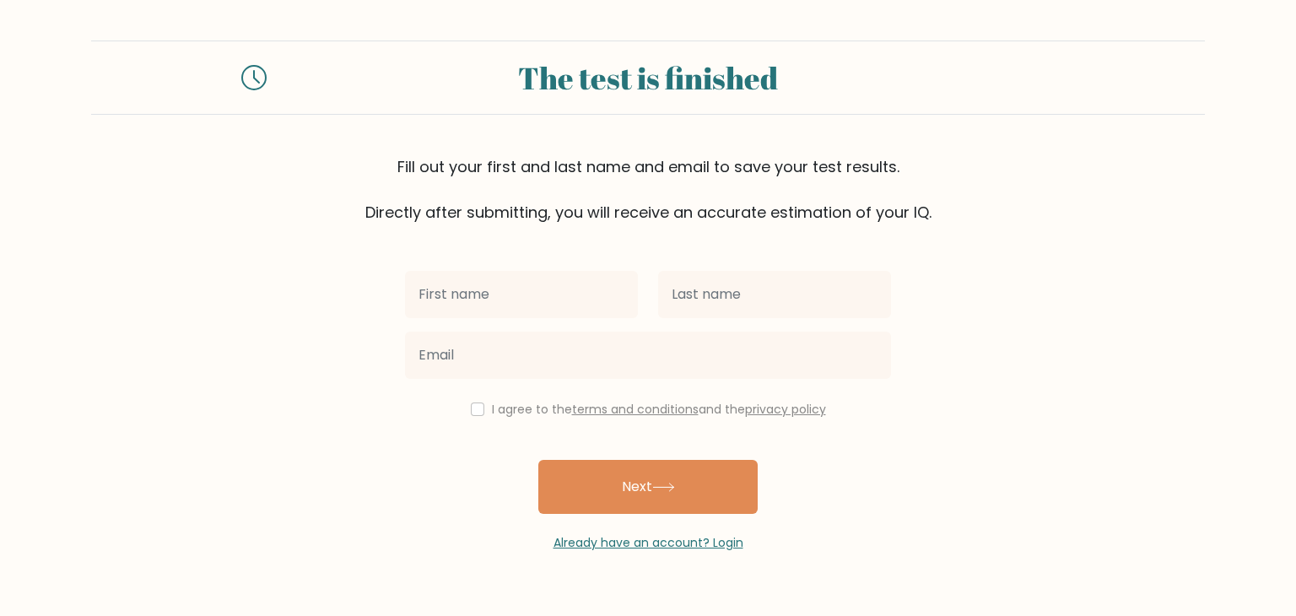
click at [513, 291] on input "text" at bounding box center [521, 294] width 233 height 47
type input "[PERSON_NAME]"
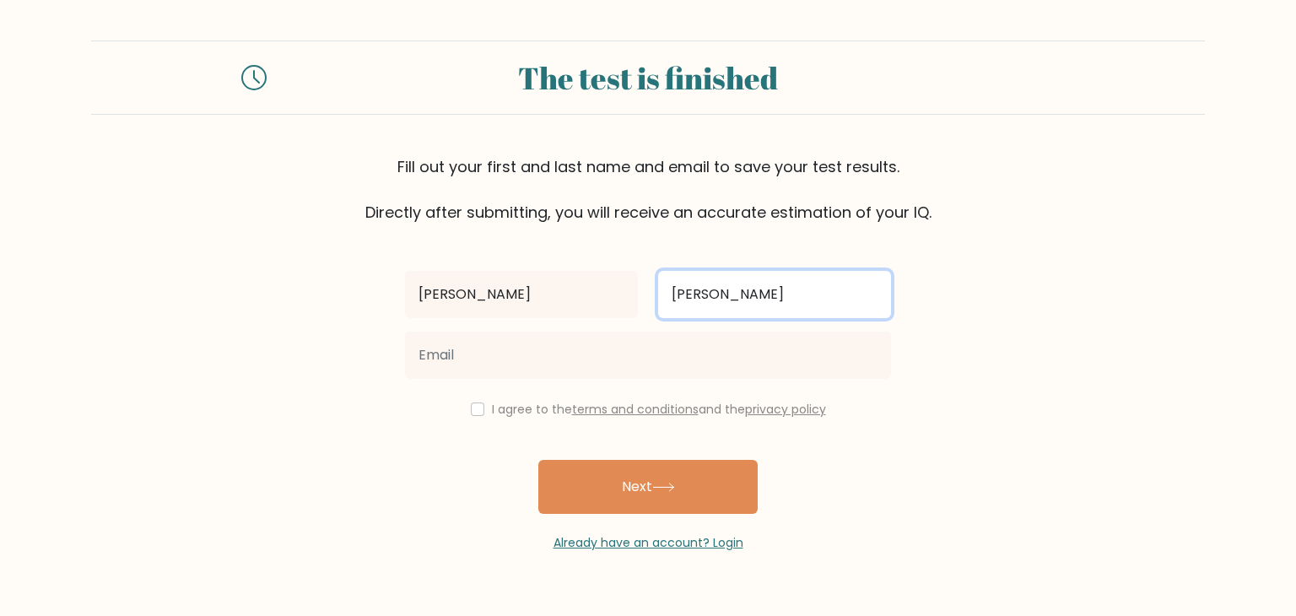
type input "[PERSON_NAME]"
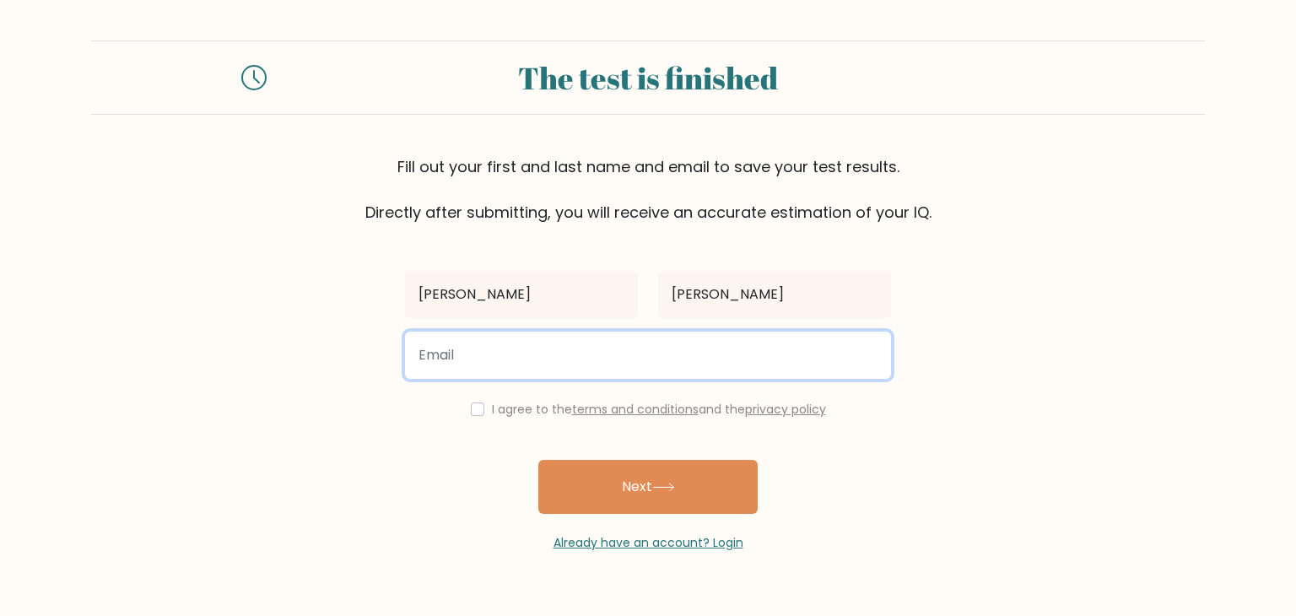
click at [506, 346] on input "email" at bounding box center [648, 355] width 486 height 47
type input "[EMAIL_ADDRESS][DOMAIN_NAME]"
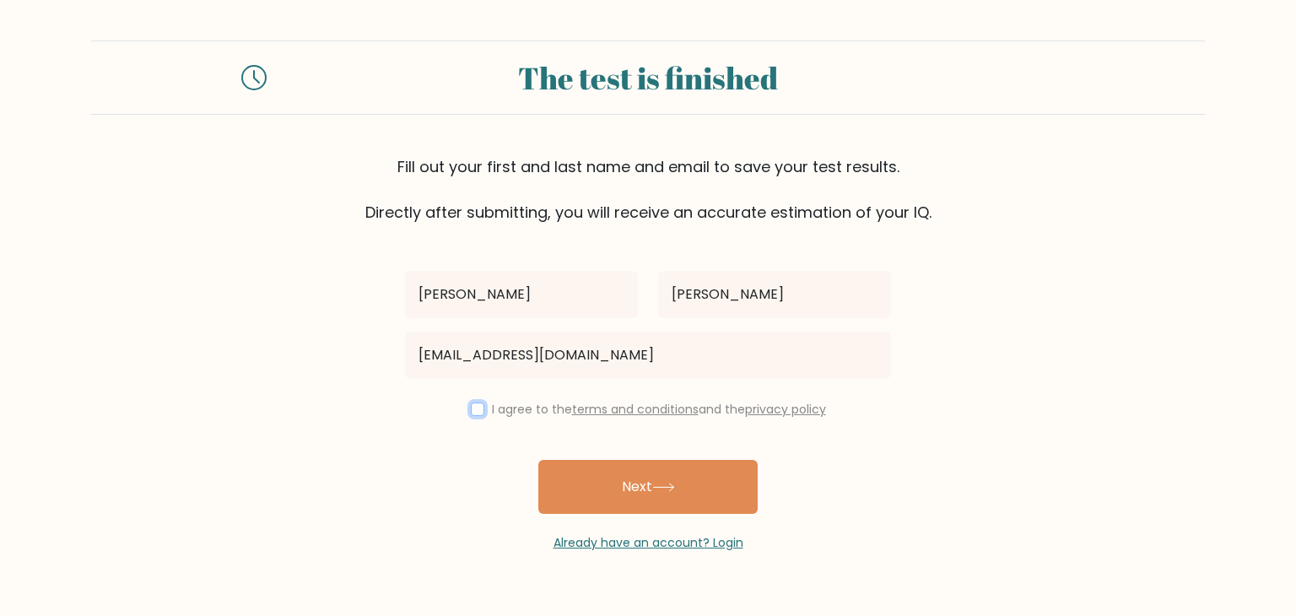
click at [471, 409] on input "checkbox" at bounding box center [478, 410] width 14 height 14
checkbox input "true"
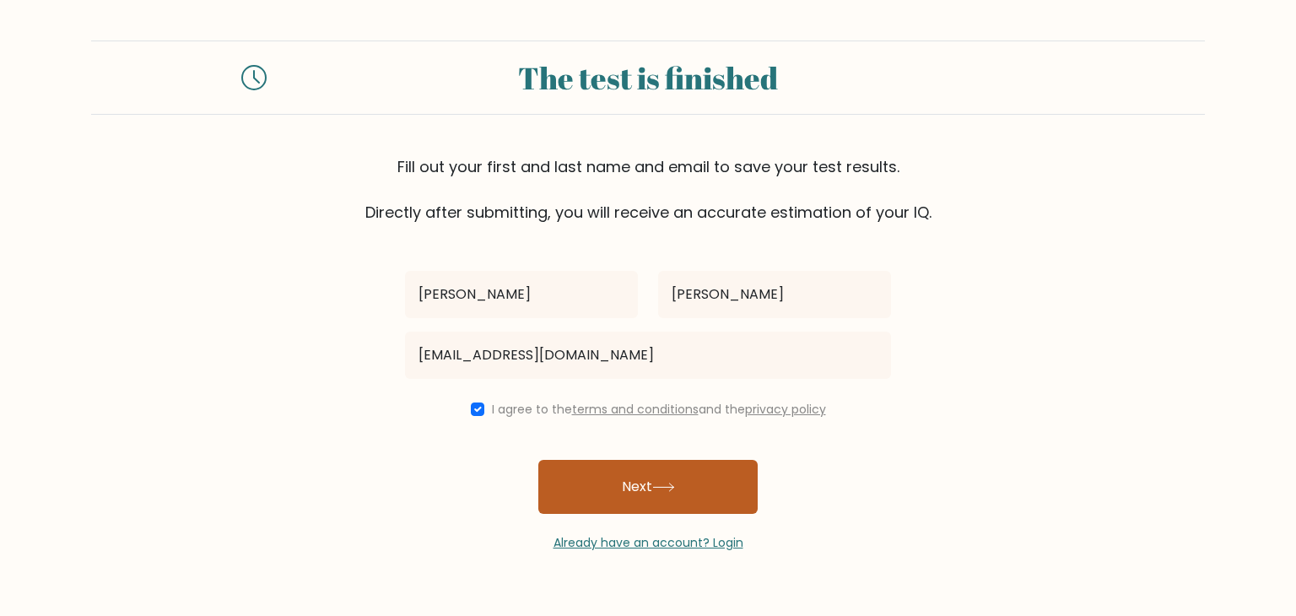
click at [679, 500] on button "Next" at bounding box center [647, 487] width 219 height 54
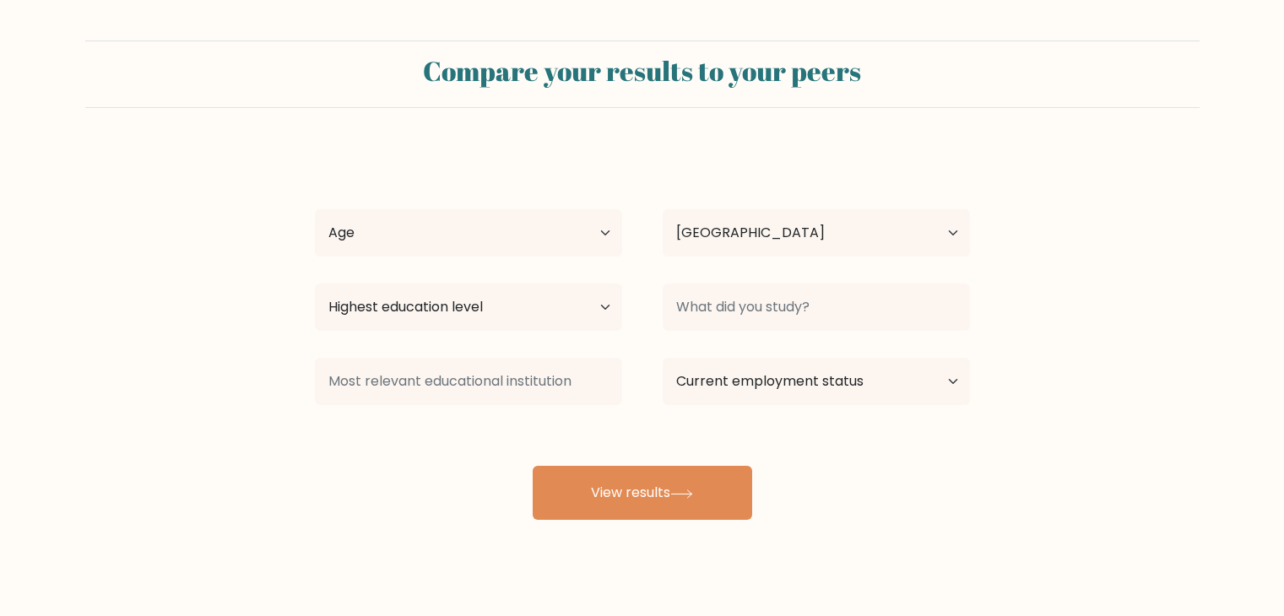
select select "PH"
click at [586, 237] on select "Age Under 18 years old 18-24 years old 25-34 years old 35-44 years old 45-54 ye…" at bounding box center [468, 232] width 307 height 47
select select "45_54"
click at [315, 209] on select "Age Under 18 years old 18-24 years old 25-34 years old 35-44 years old 45-54 ye…" at bounding box center [468, 232] width 307 height 47
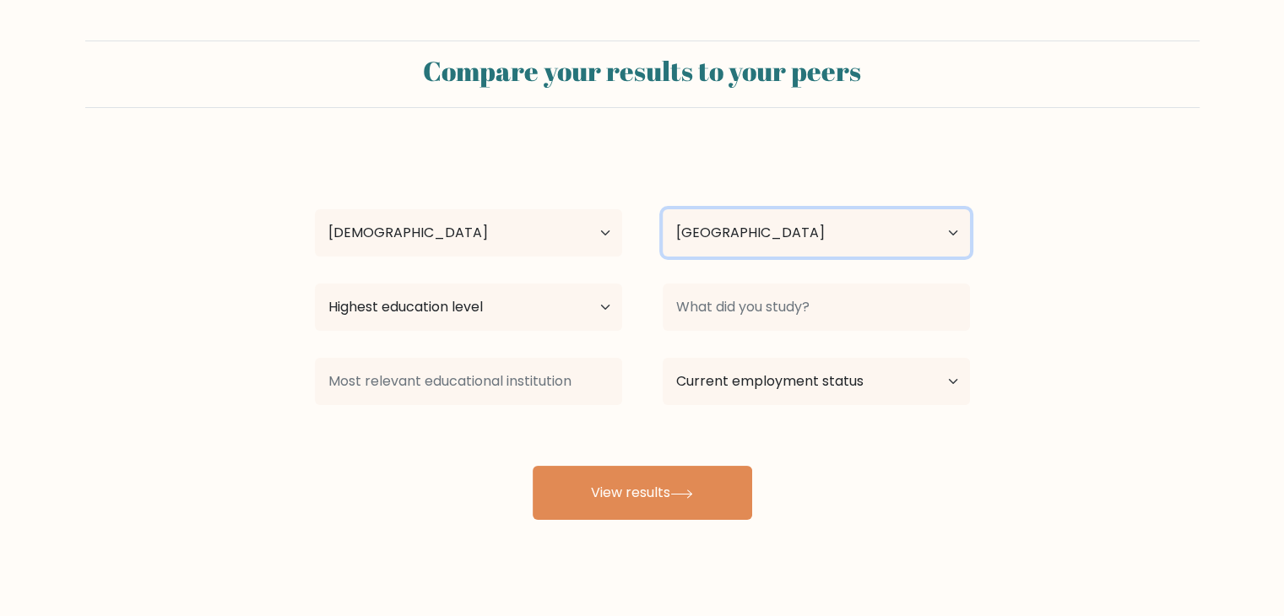
click at [875, 238] on select "Country Afghanistan Albania Algeria American Samoa Andorra Angola Anguilla Anta…" at bounding box center [815, 232] width 307 height 47
click at [601, 163] on div "anthony paul reyes Age Under 18 years old 18-24 years old 25-34 years old 35-44…" at bounding box center [642, 334] width 675 height 371
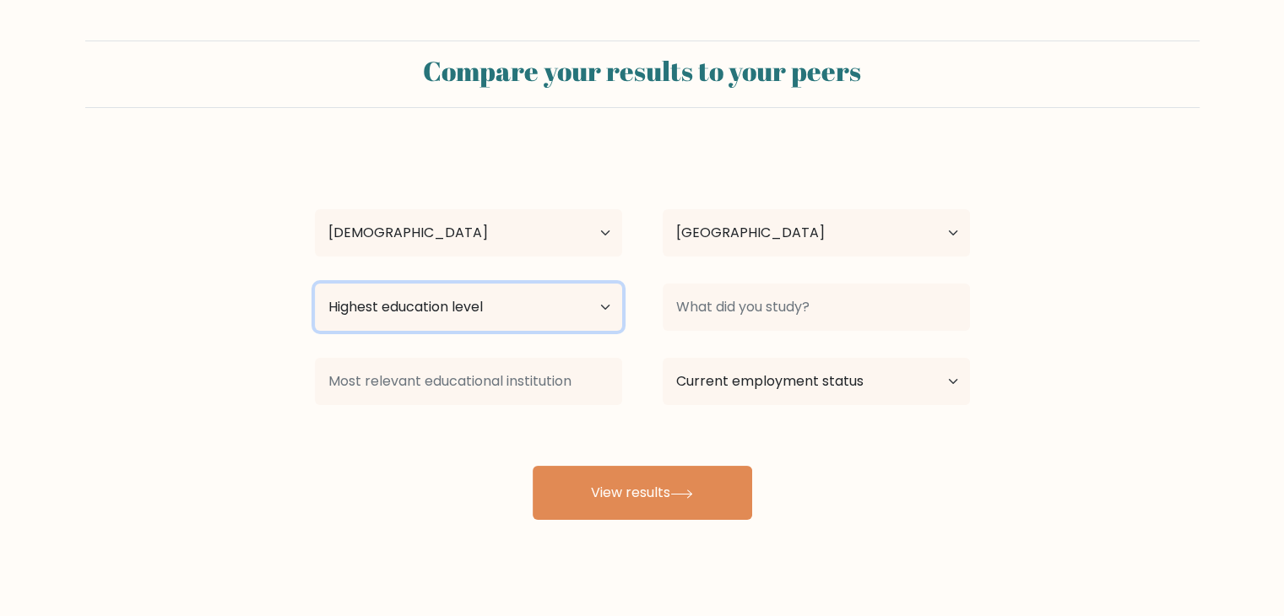
click at [579, 308] on select "Highest education level No schooling Primary Lower Secondary Upper Secondary Oc…" at bounding box center [468, 307] width 307 height 47
select select "bachelors_degree"
click at [315, 284] on select "Highest education level No schooling Primary Lower Secondary Upper Secondary Oc…" at bounding box center [468, 307] width 307 height 47
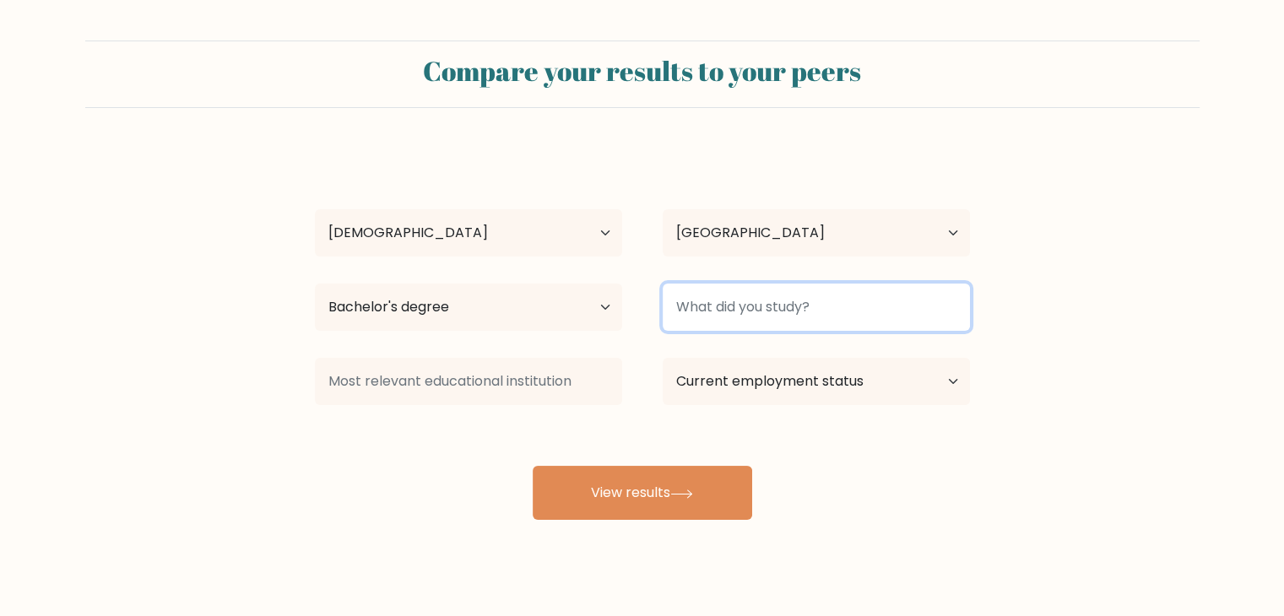
click at [880, 318] on input at bounding box center [815, 307] width 307 height 47
type input "nursing"
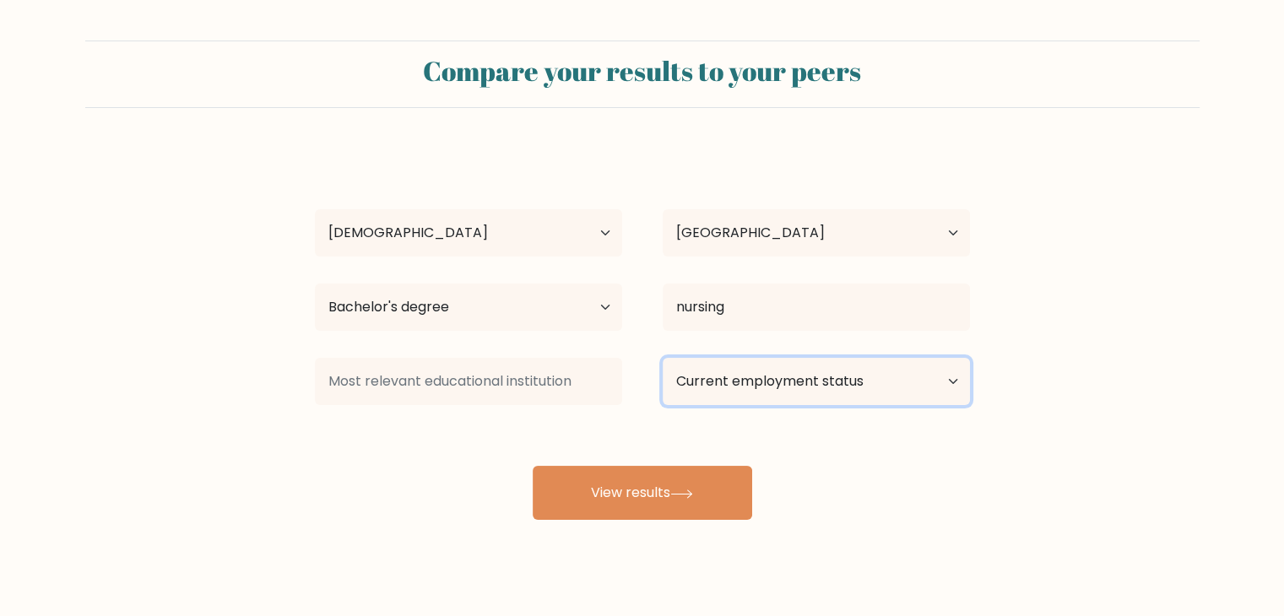
click at [899, 386] on select "Current employment status Employed Student Retired Other / prefer not to answer" at bounding box center [815, 381] width 307 height 47
select select "student"
click at [662, 358] on select "Current employment status Employed Student Retired Other / prefer not to answer" at bounding box center [815, 381] width 307 height 47
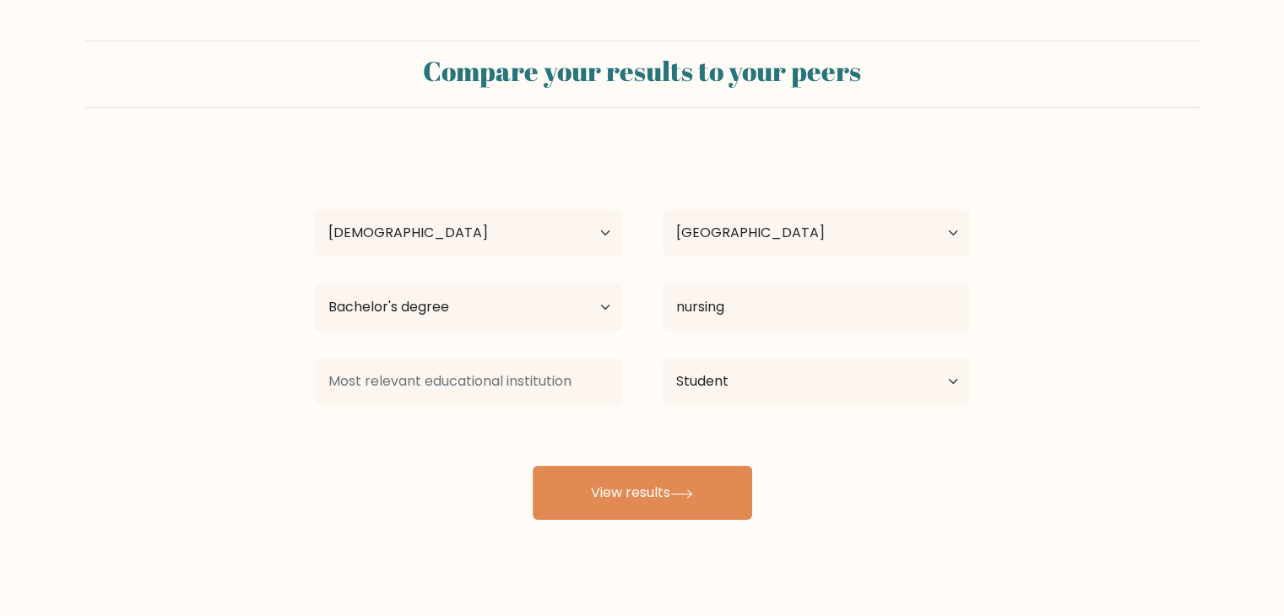
click at [457, 462] on div "anthony paul reyes Age Under 18 years old 18-24 years old 25-34 years old 35-44…" at bounding box center [642, 334] width 675 height 371
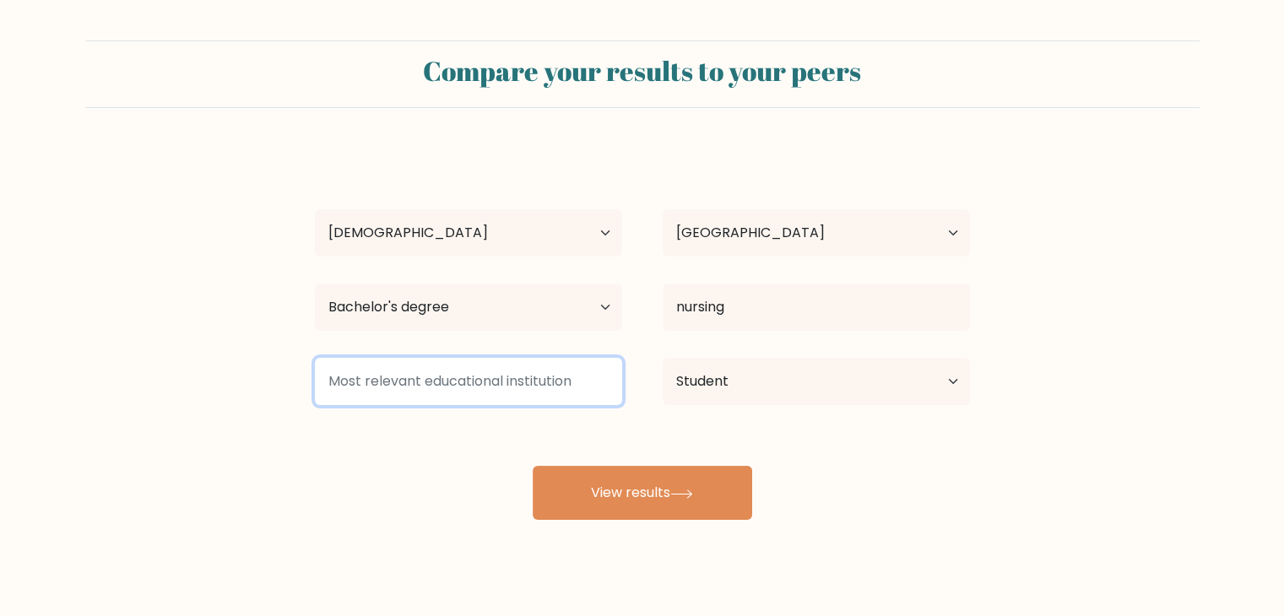
click at [476, 391] on input at bounding box center [468, 381] width 307 height 47
type input "w"
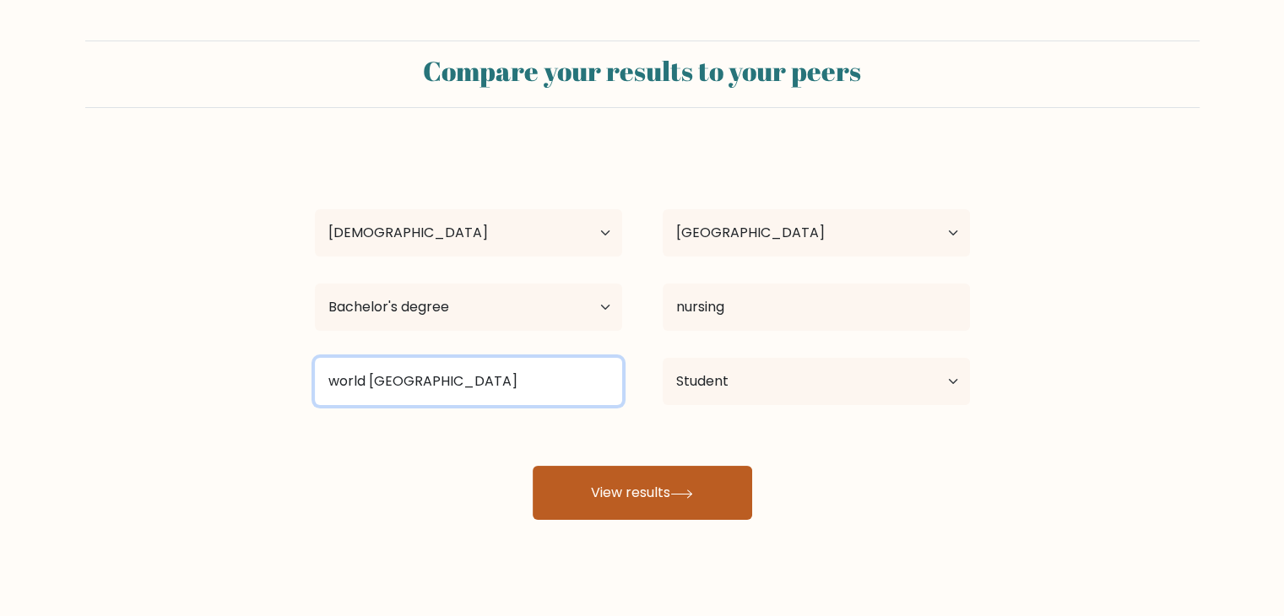
type input "world citi college"
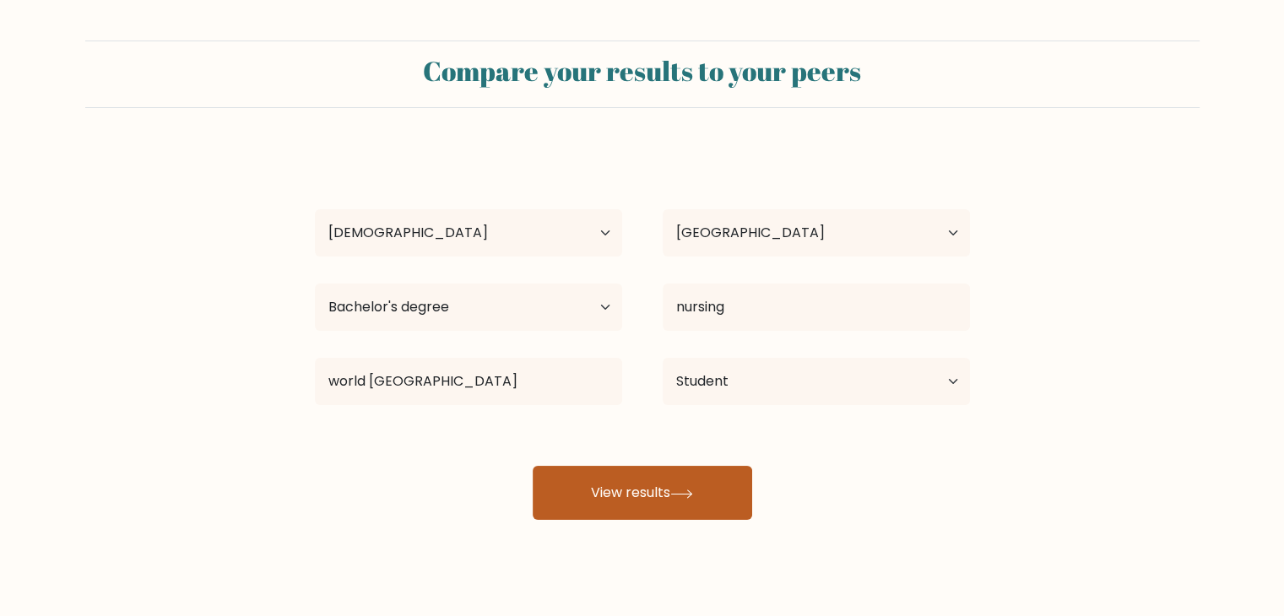
click at [626, 504] on button "View results" at bounding box center [642, 493] width 219 height 54
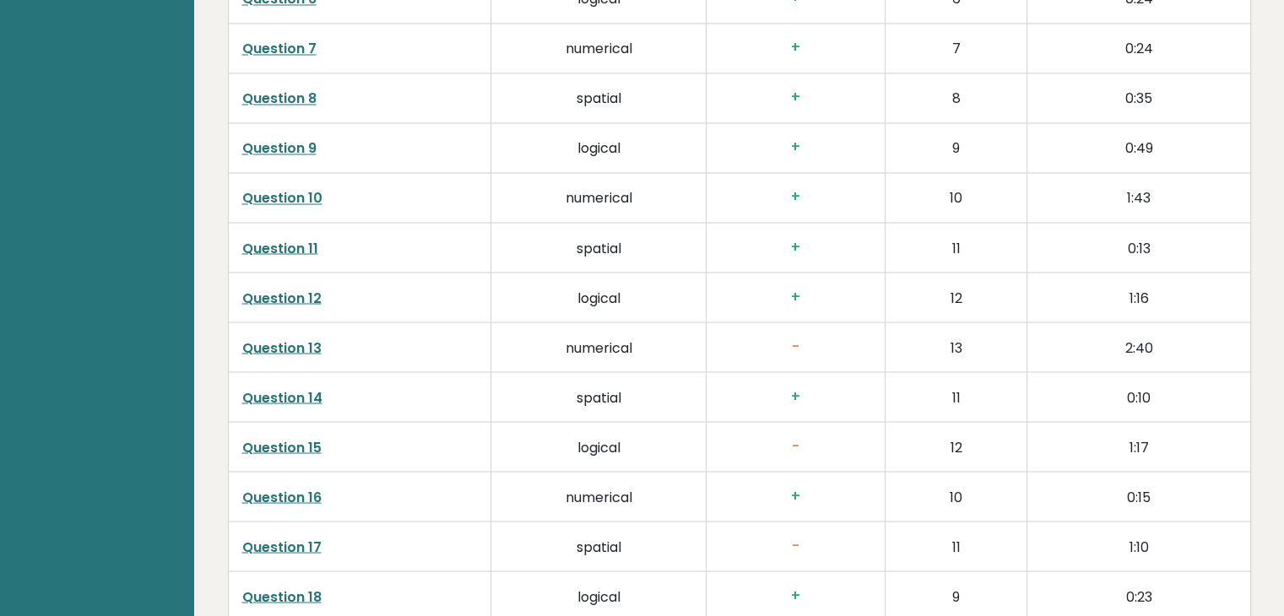
scroll to position [2954, 0]
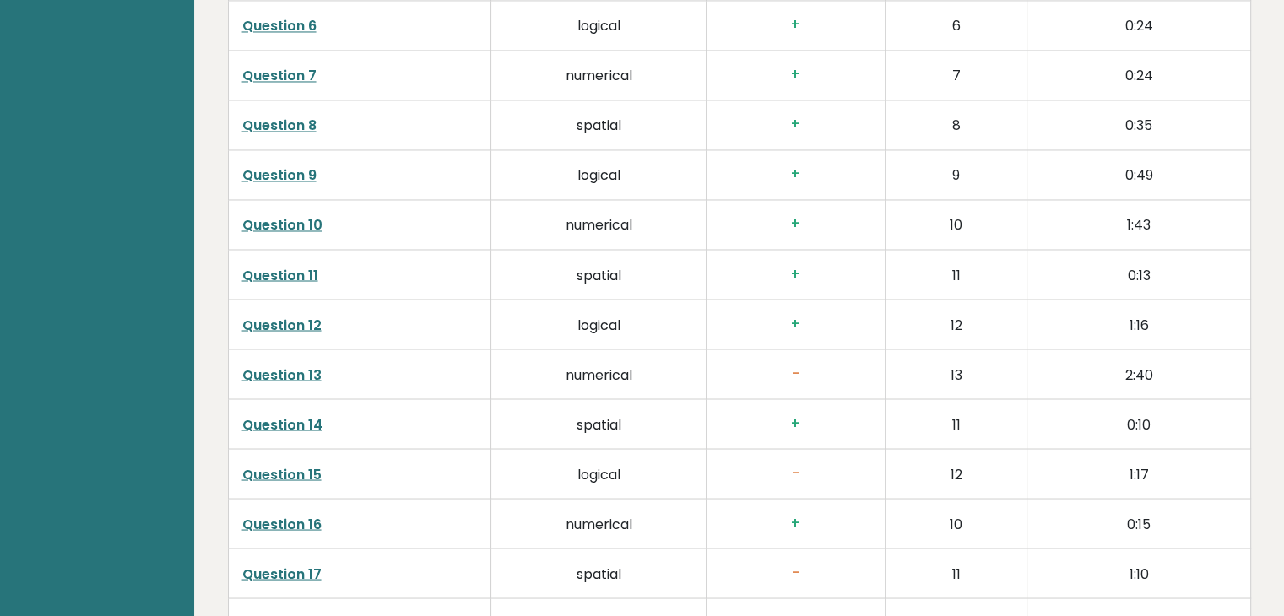
click at [279, 375] on link "Question 13" at bounding box center [281, 374] width 79 height 19
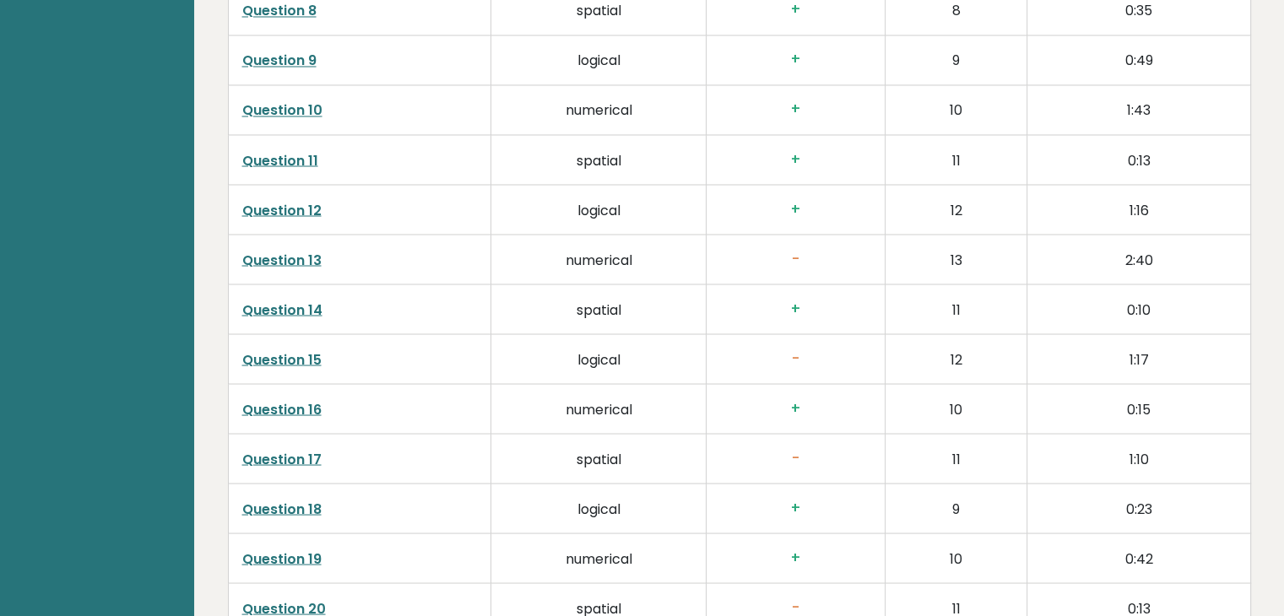
scroll to position [3123, 0]
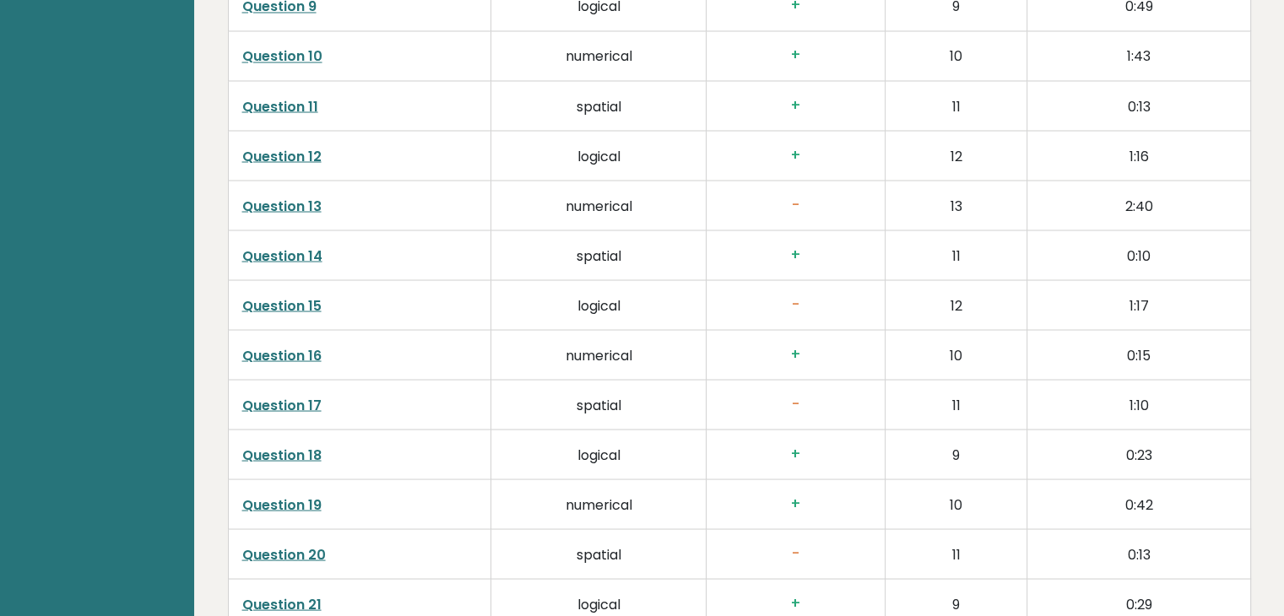
click at [300, 298] on link "Question 15" at bounding box center [281, 304] width 79 height 19
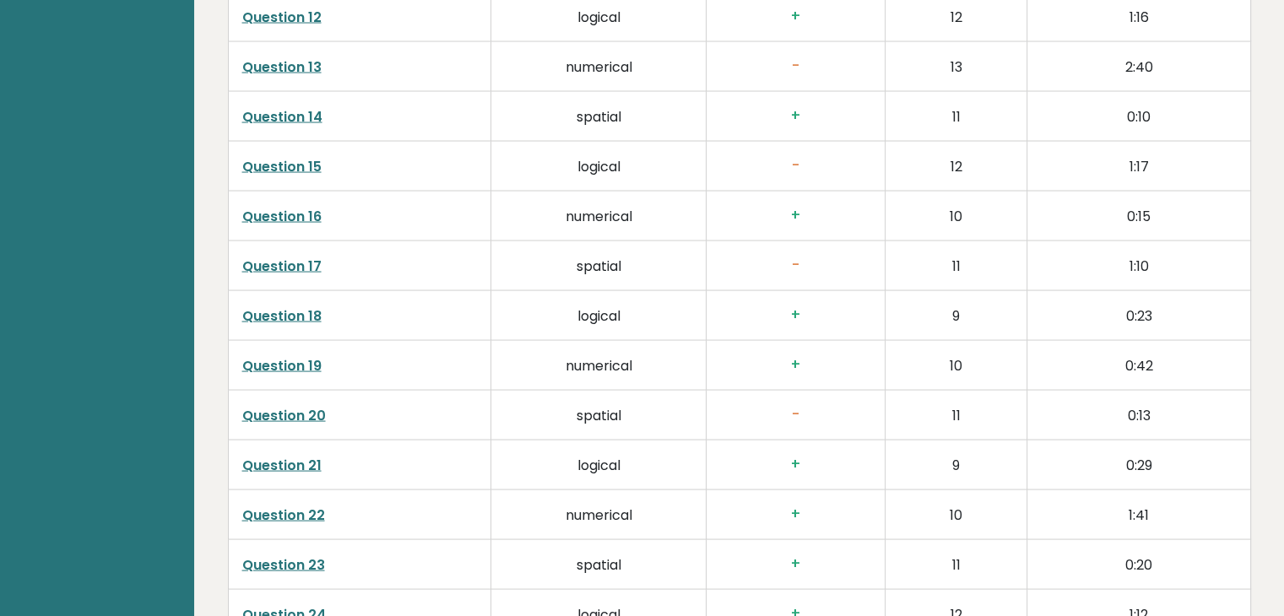
scroll to position [3291, 0]
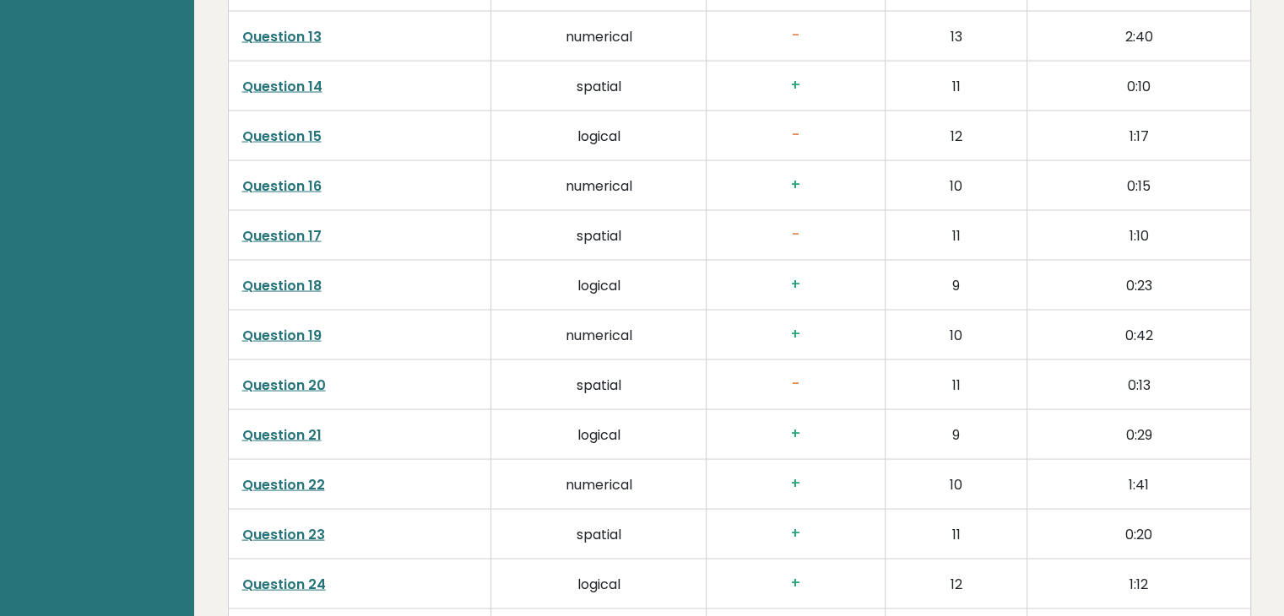
click at [295, 386] on link "Question 20" at bounding box center [284, 385] width 84 height 19
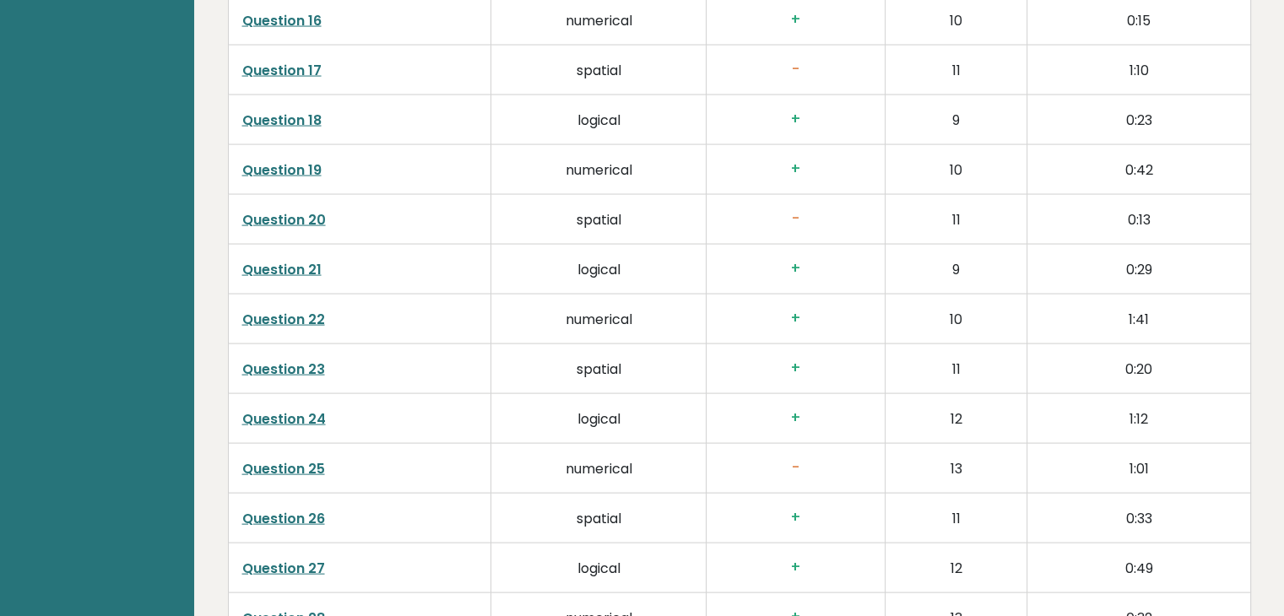
scroll to position [3460, 0]
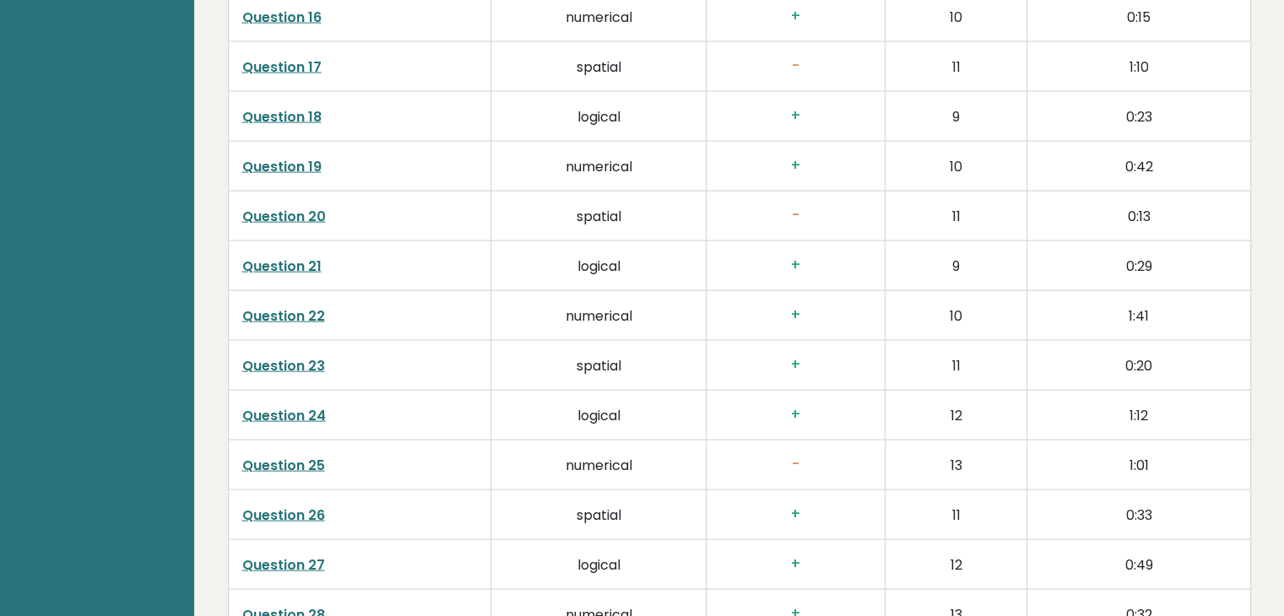
click at [299, 456] on link "Question 25" at bounding box center [283, 465] width 83 height 19
click at [294, 461] on link "Question 25" at bounding box center [283, 465] width 83 height 19
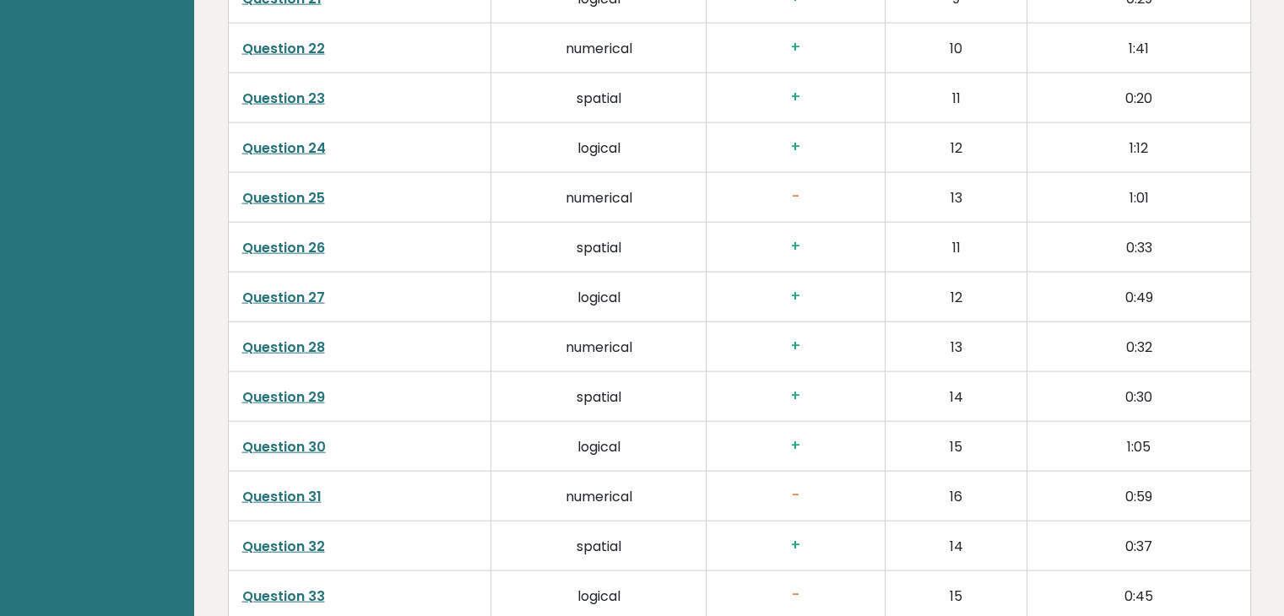
scroll to position [3798, 0]
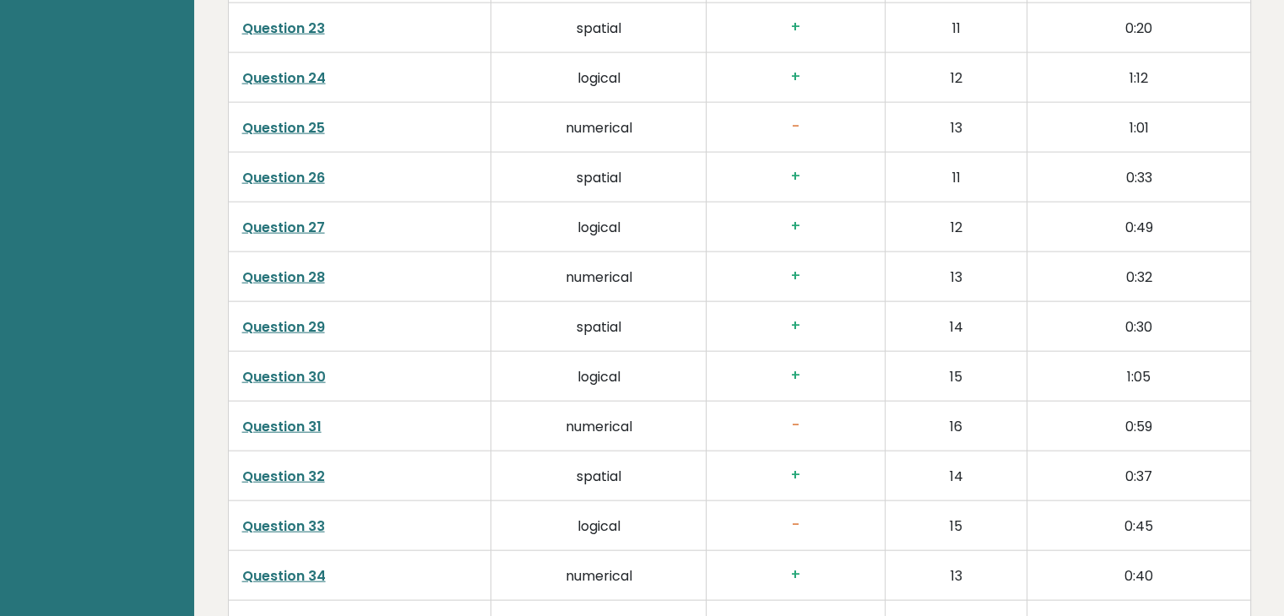
click at [300, 420] on link "Question 31" at bounding box center [281, 426] width 79 height 19
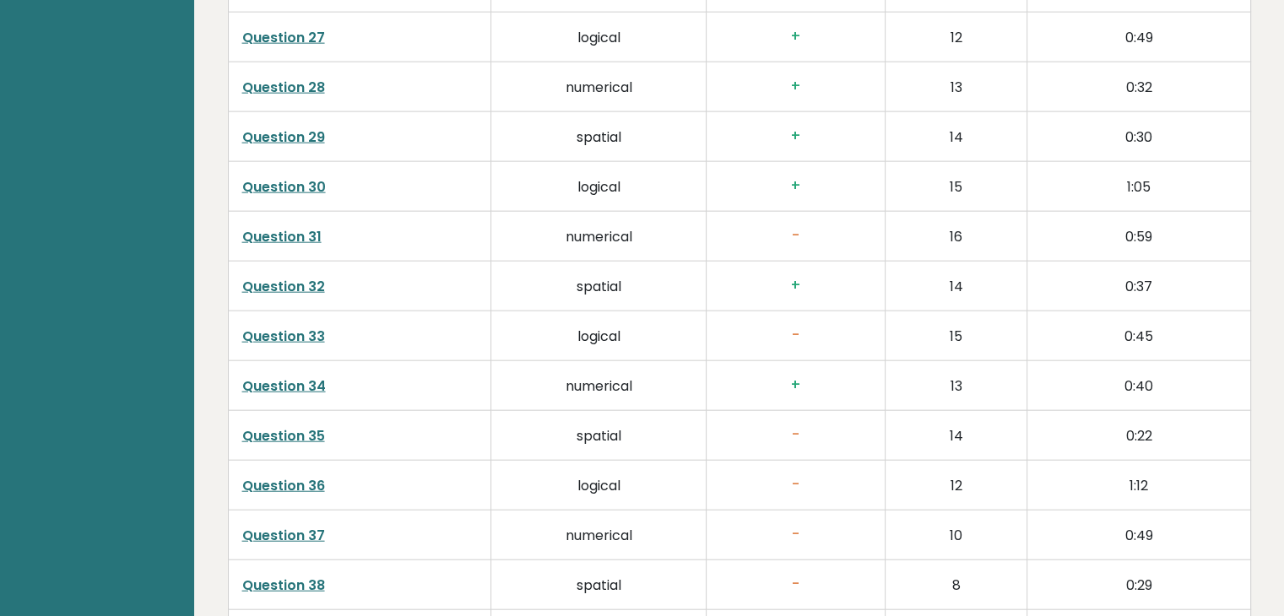
scroll to position [4051, 0]
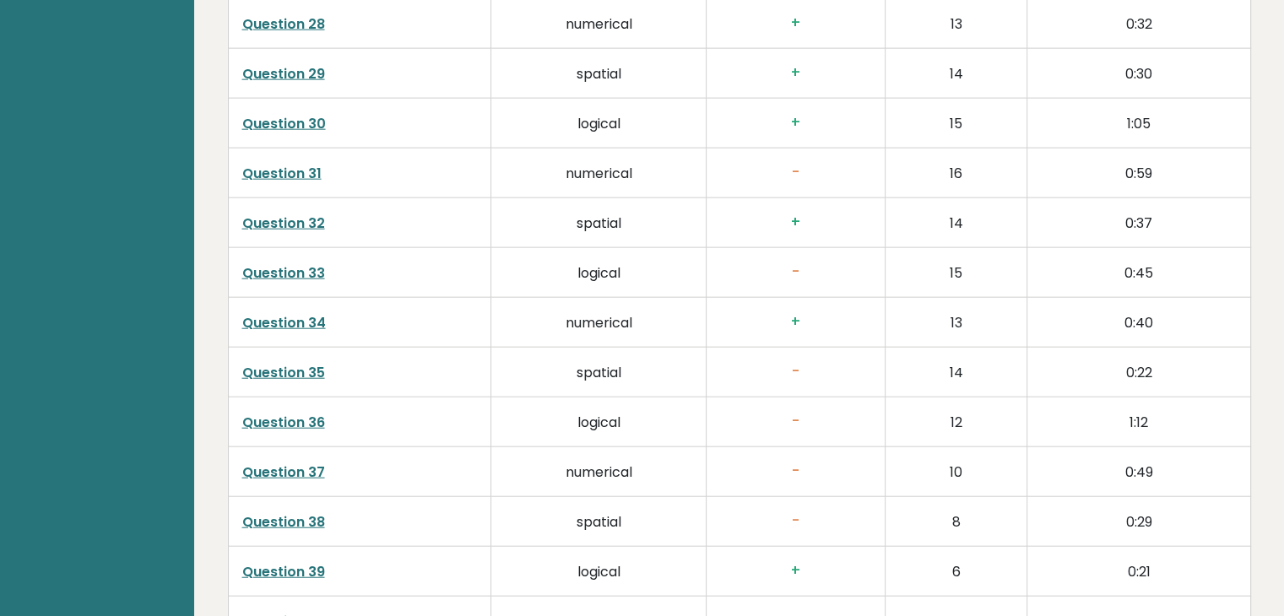
click at [306, 268] on link "Question 33" at bounding box center [283, 272] width 83 height 19
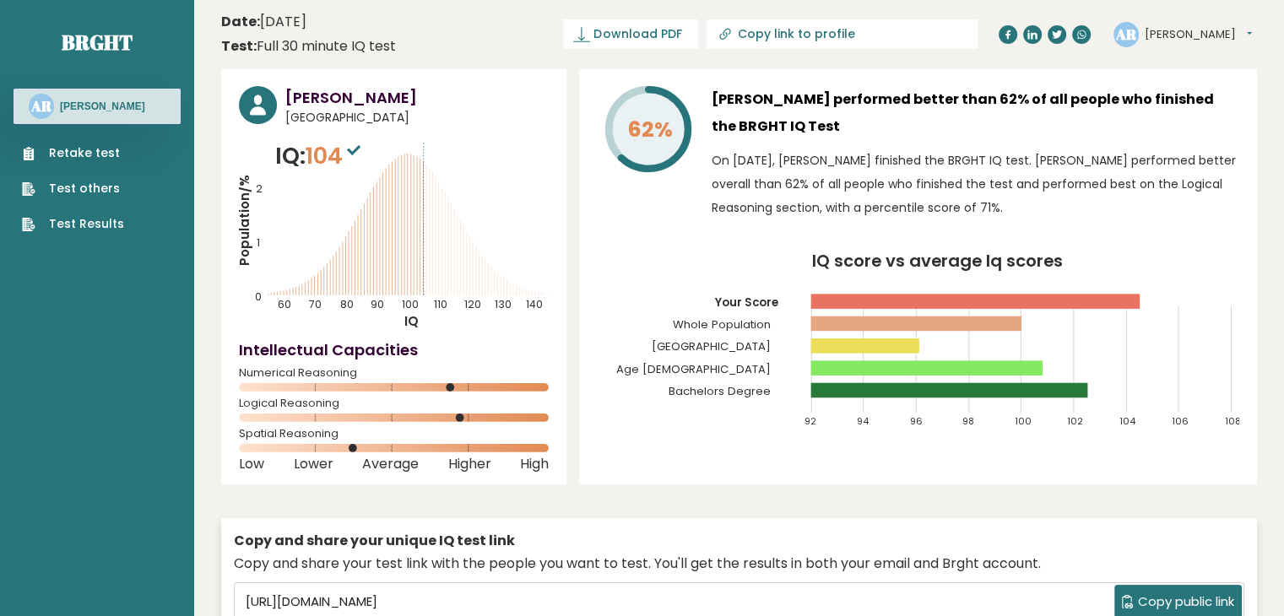
scroll to position [0, 0]
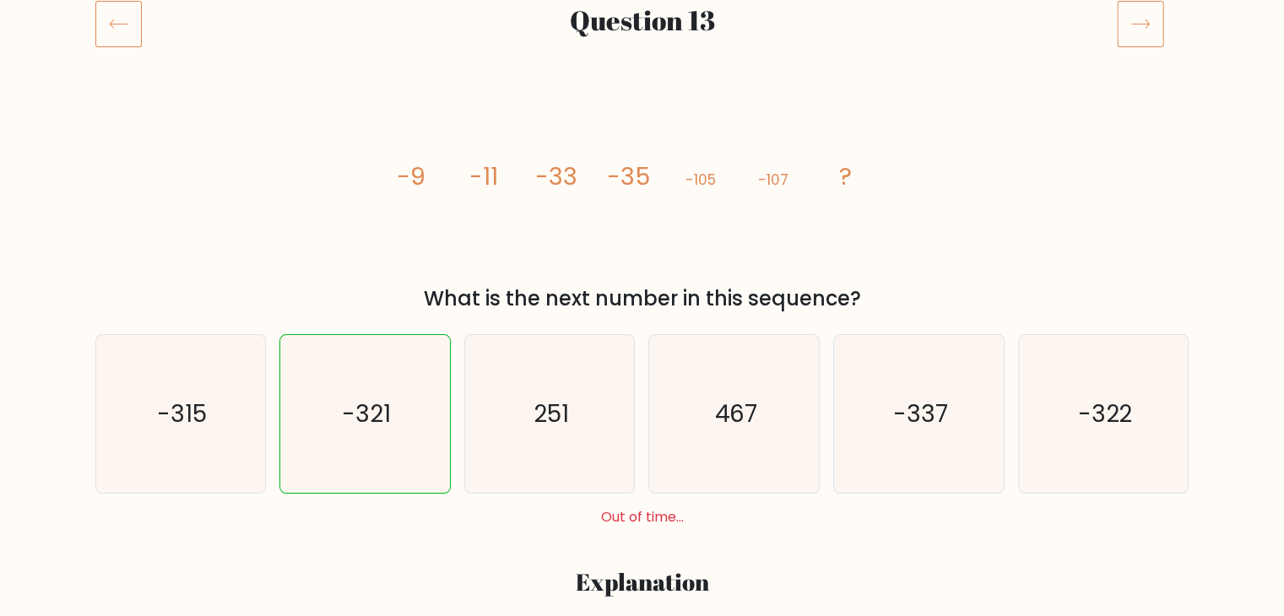
scroll to position [253, 0]
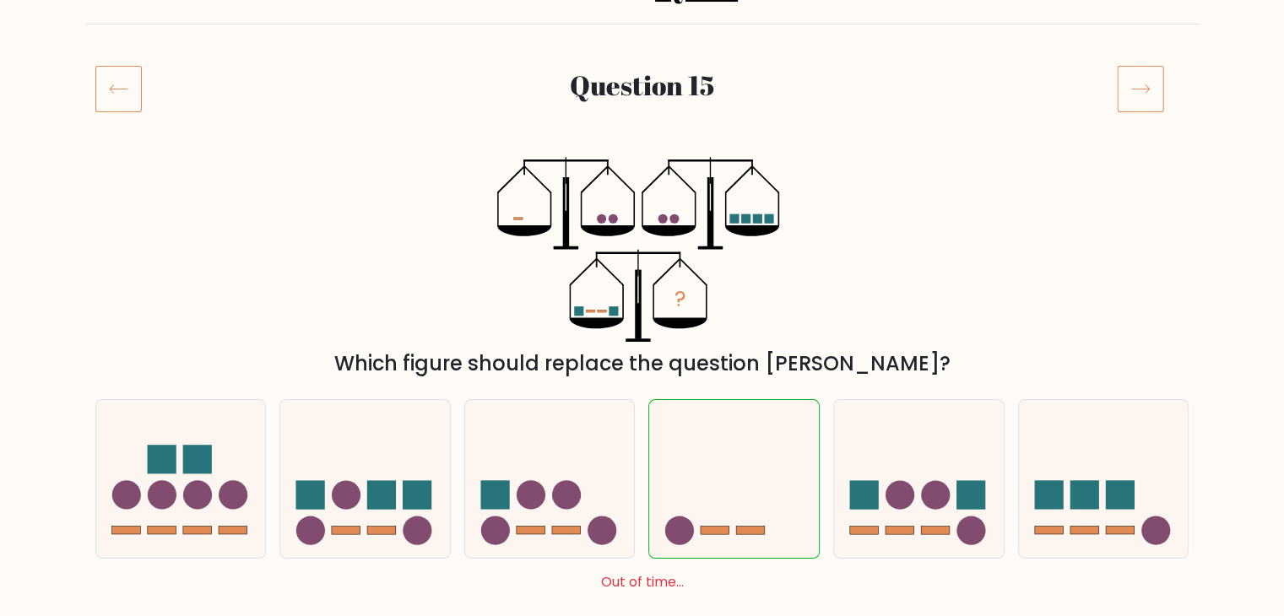
scroll to position [253, 0]
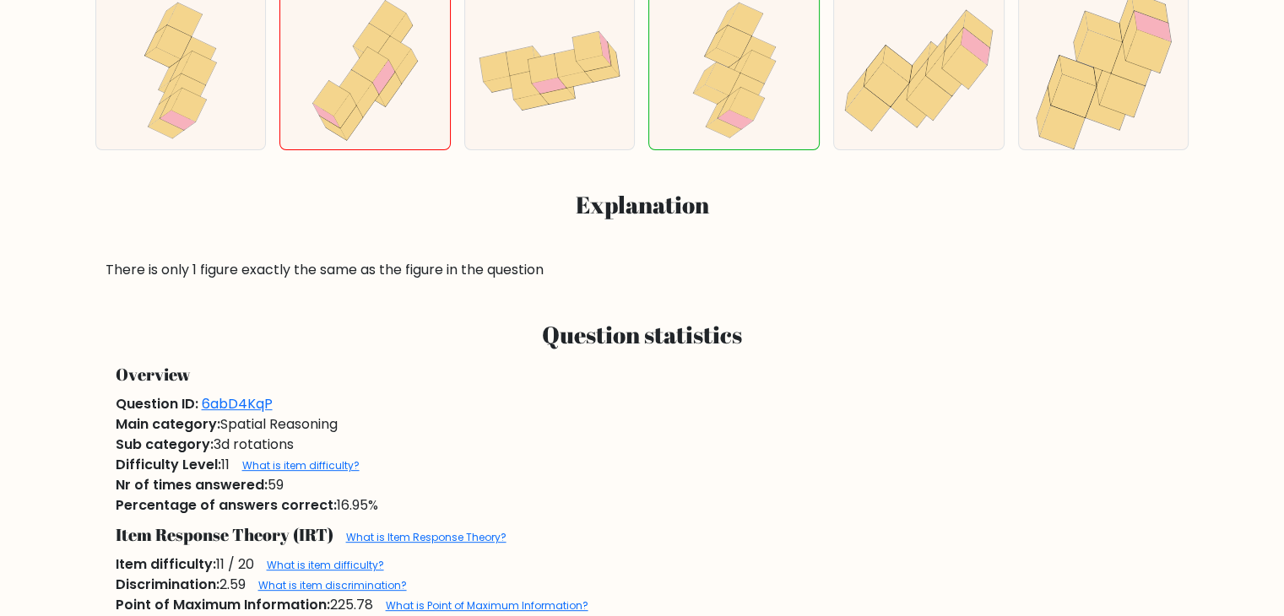
scroll to position [675, 0]
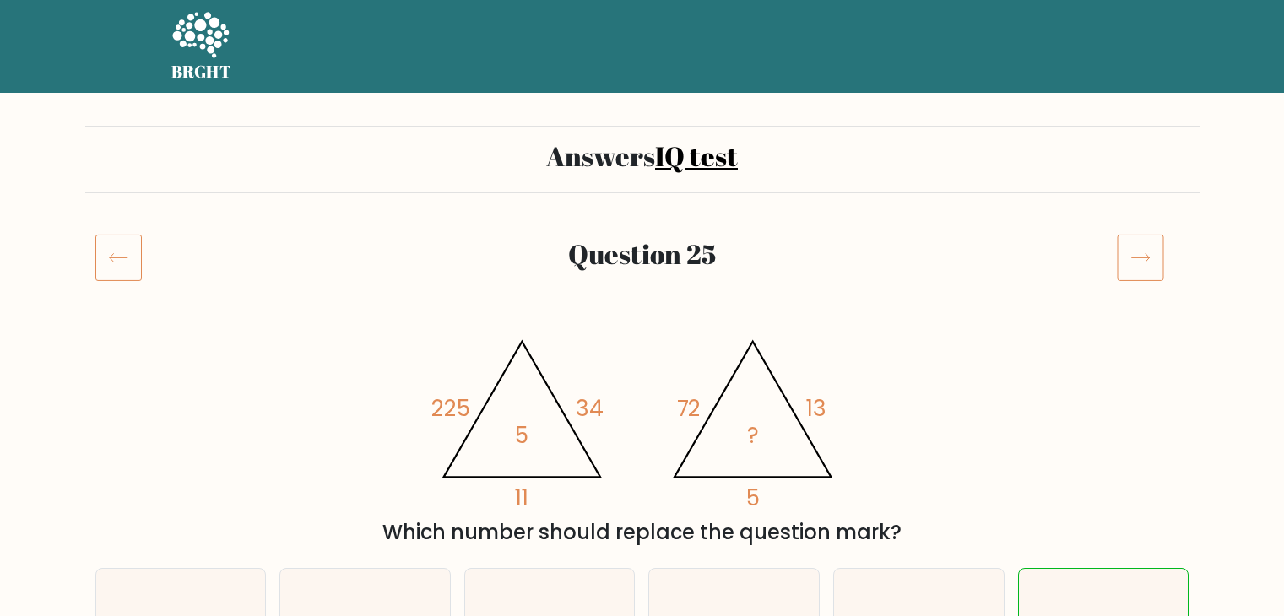
scroll to position [253, 0]
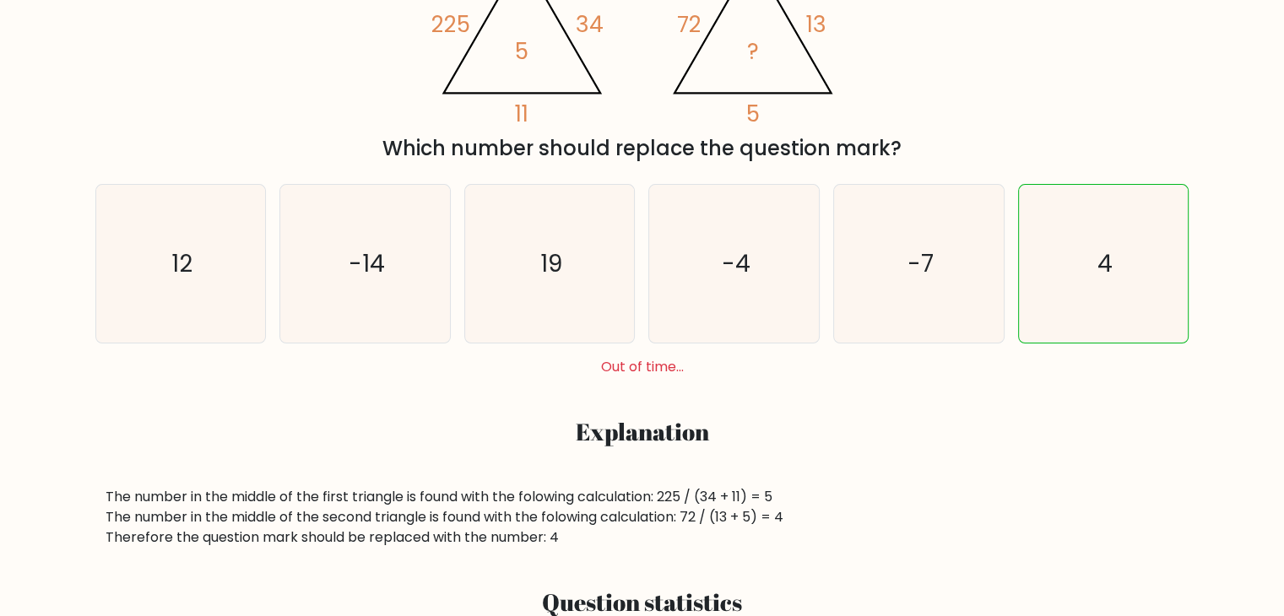
scroll to position [422, 0]
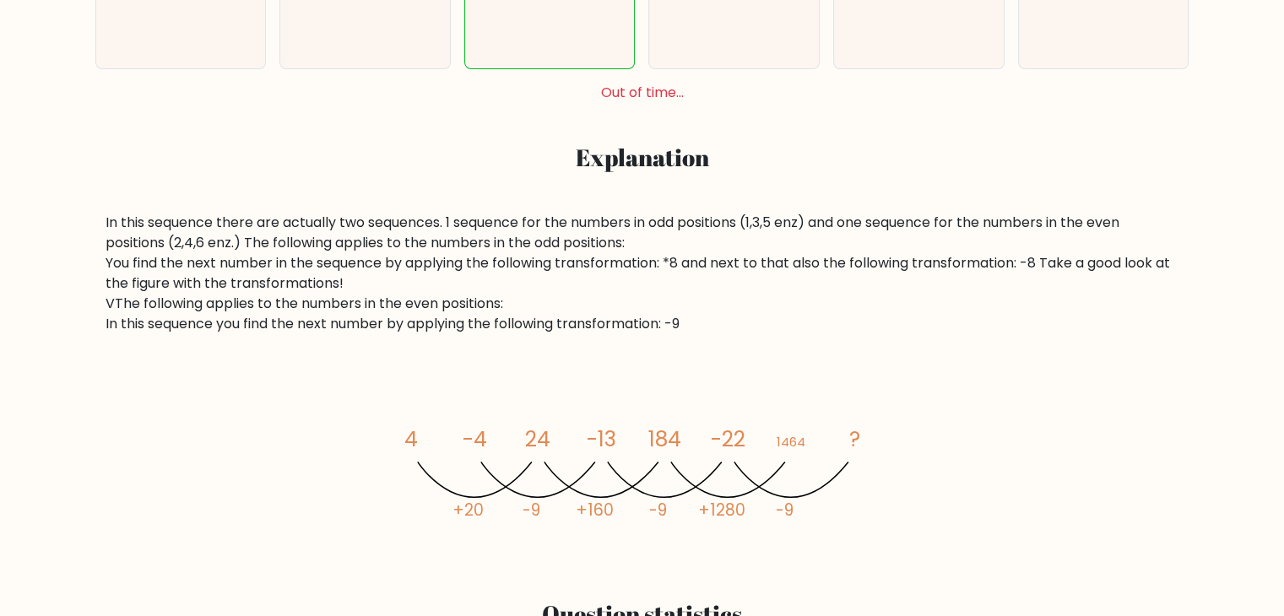
scroll to position [675, 0]
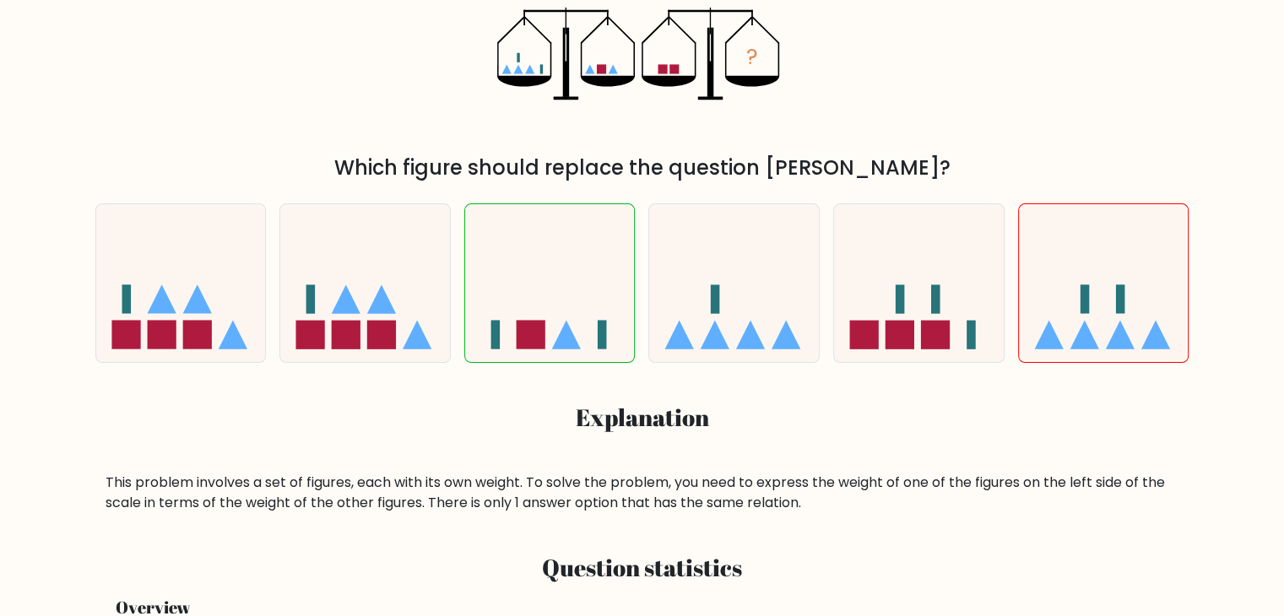
scroll to position [338, 0]
